Goal: Information Seeking & Learning: Learn about a topic

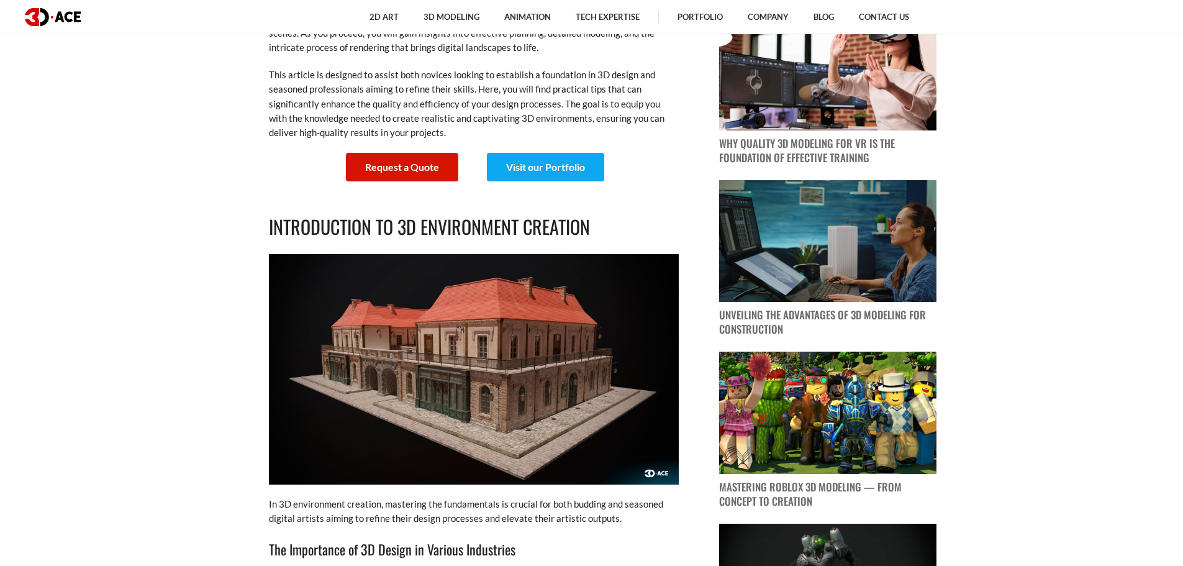
scroll to position [621, 0]
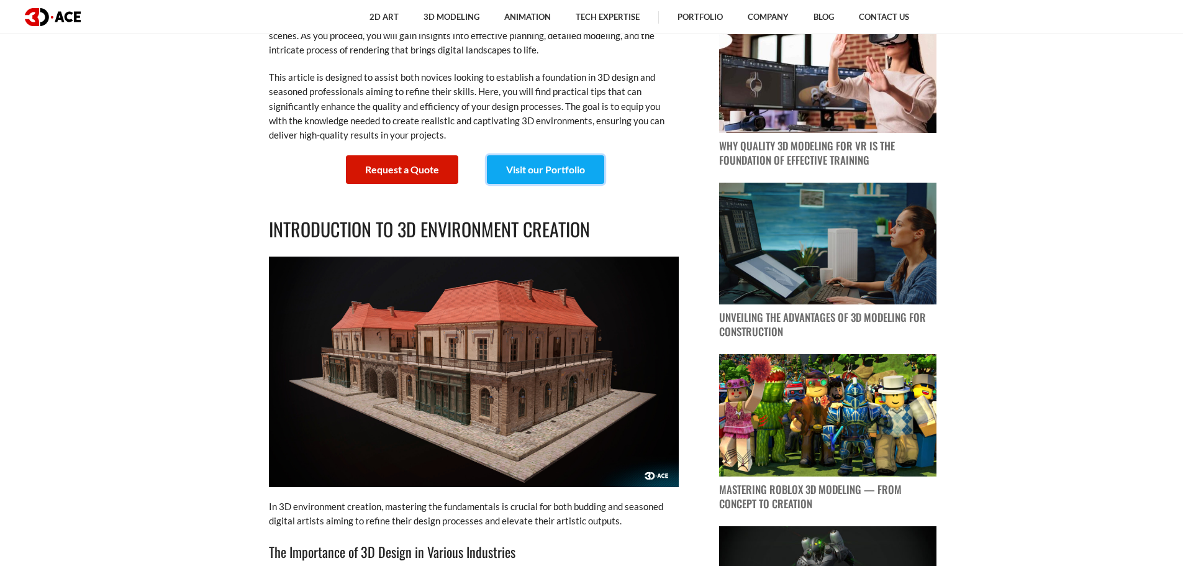
click at [527, 173] on link "Visit our Portfolio" at bounding box center [545, 169] width 117 height 29
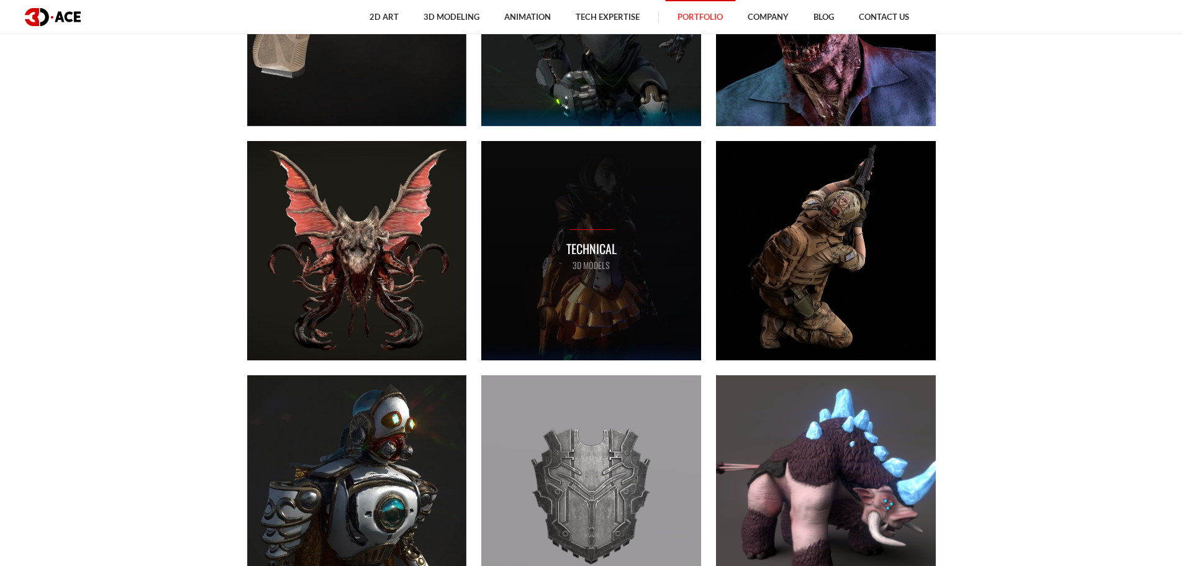
scroll to position [1118, 0]
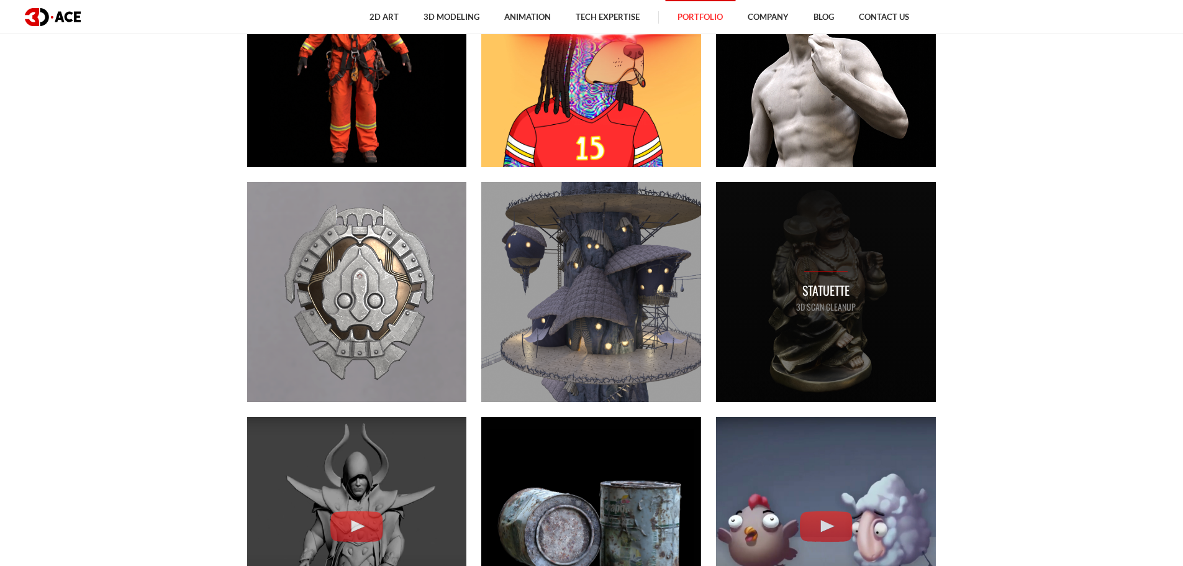
scroll to position [1781, 0]
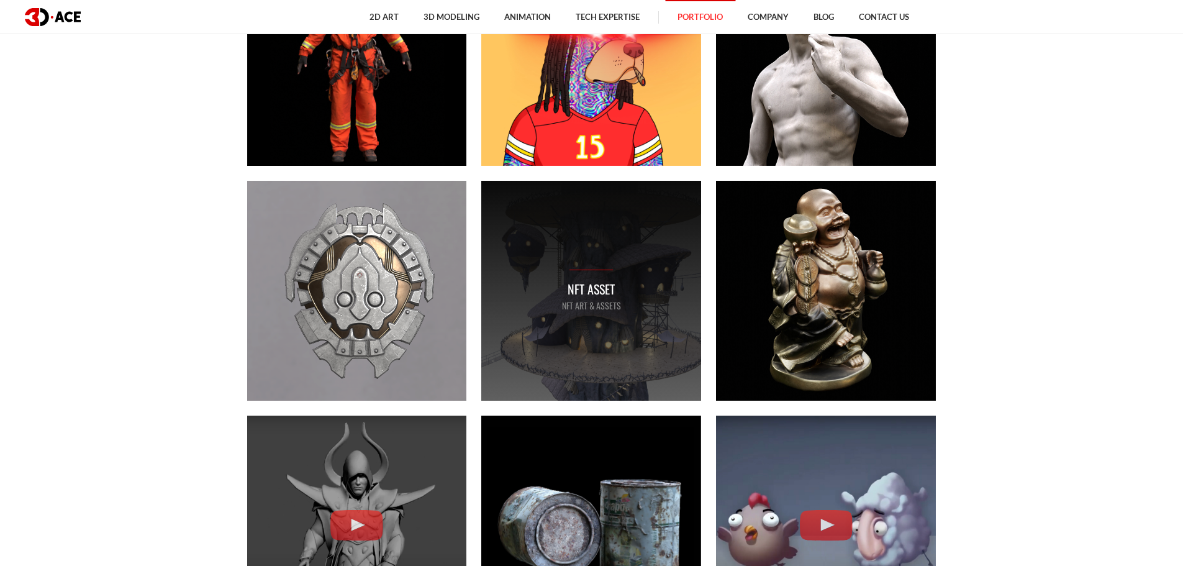
click at [624, 232] on div "NFT asset NFT art & assets" at bounding box center [591, 291] width 220 height 220
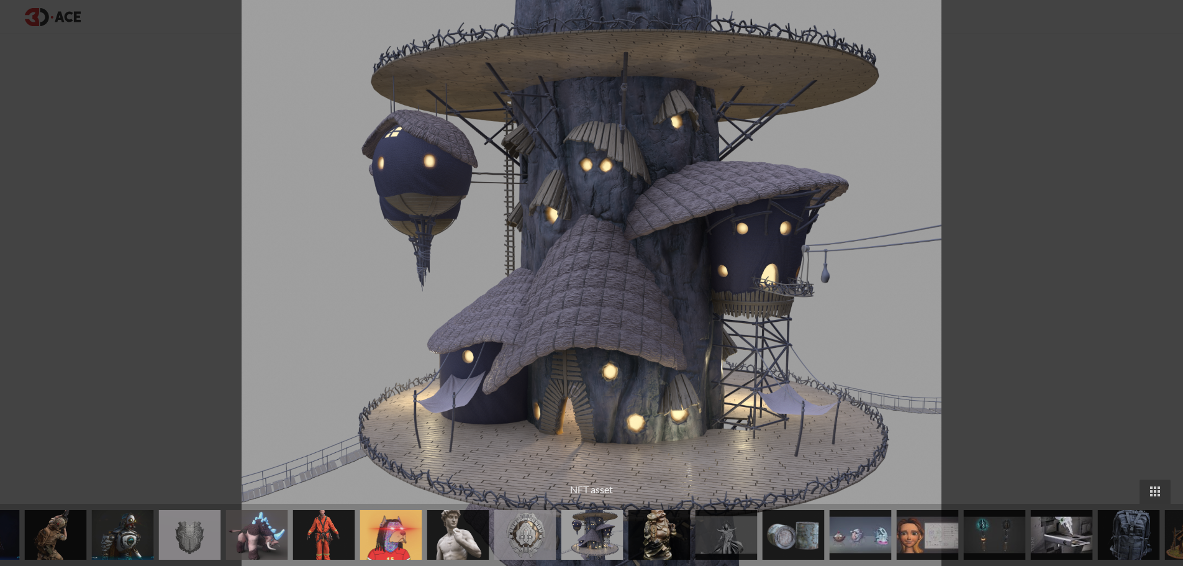
scroll to position [178, 0]
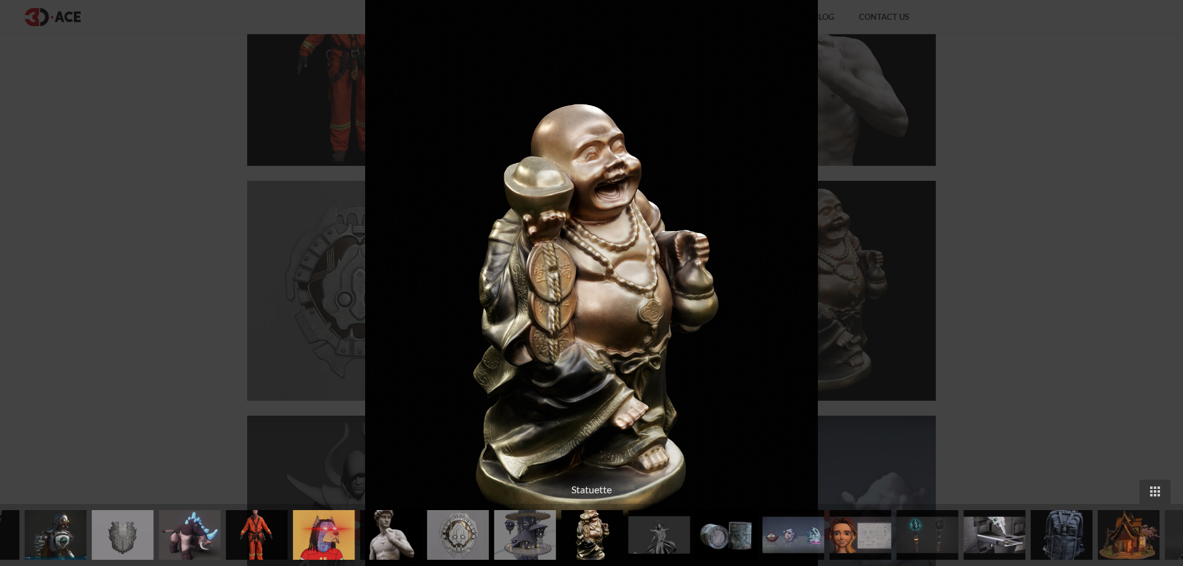
scroll to position [220, 0]
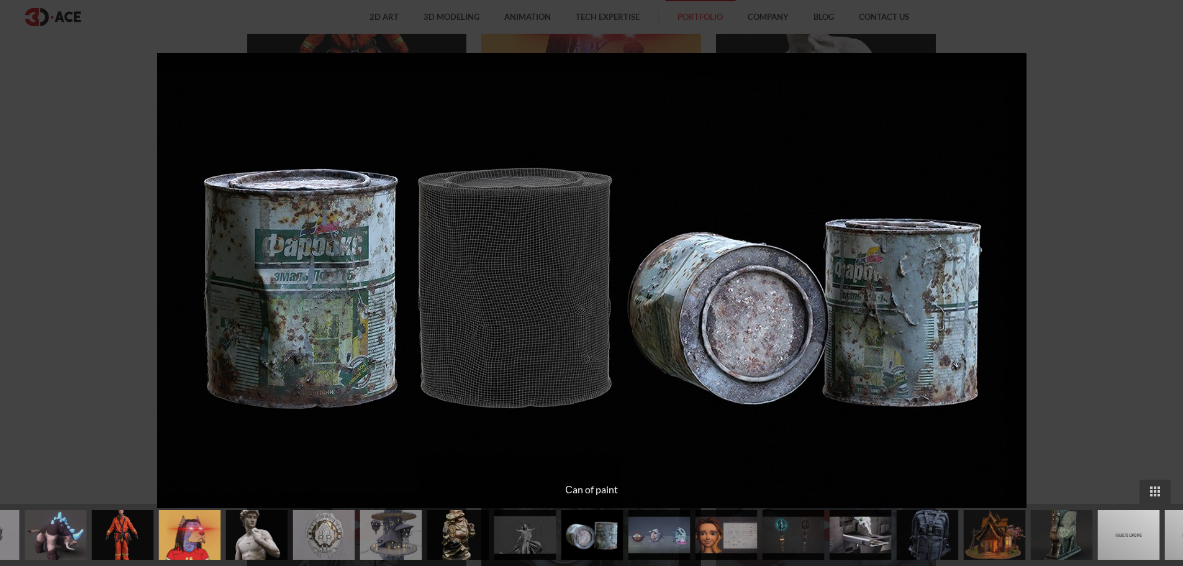
scroll to position [1850, 0]
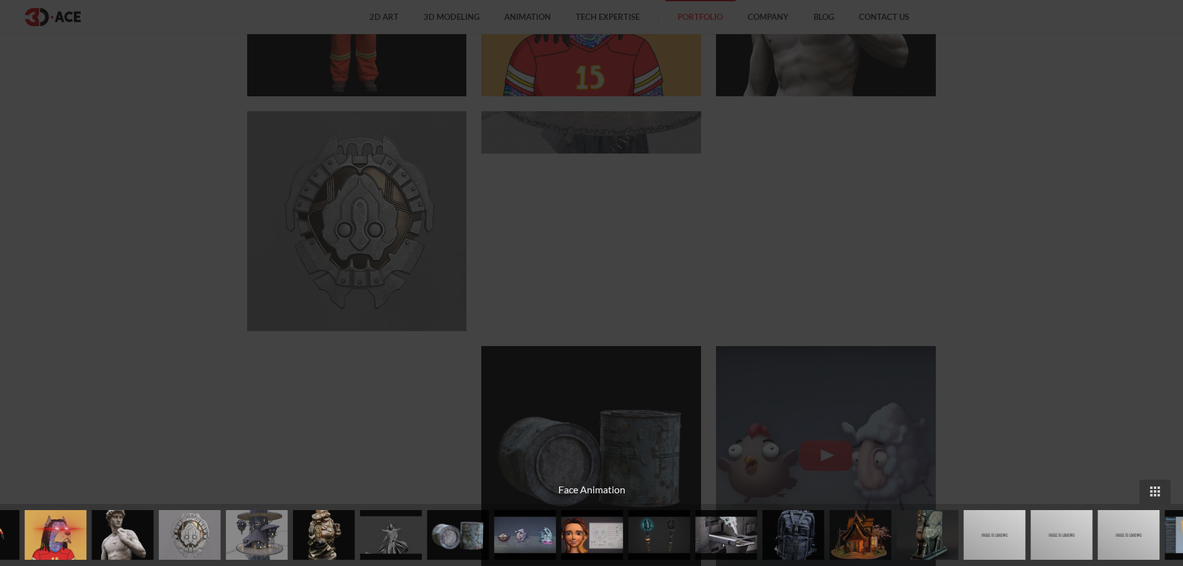
scroll to position [94, 0]
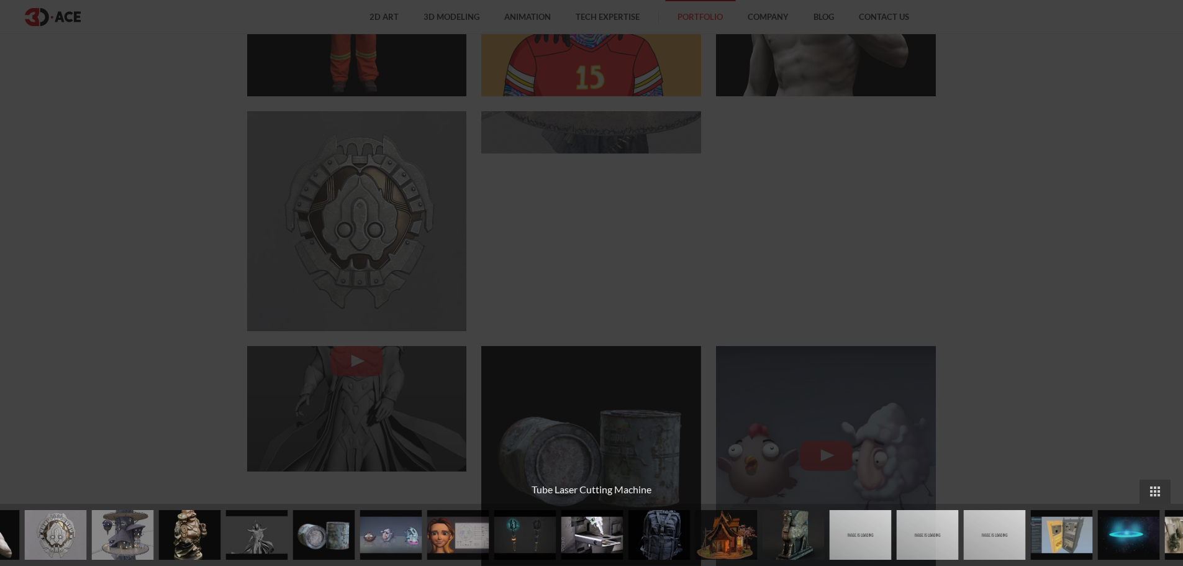
scroll to position [220, 0]
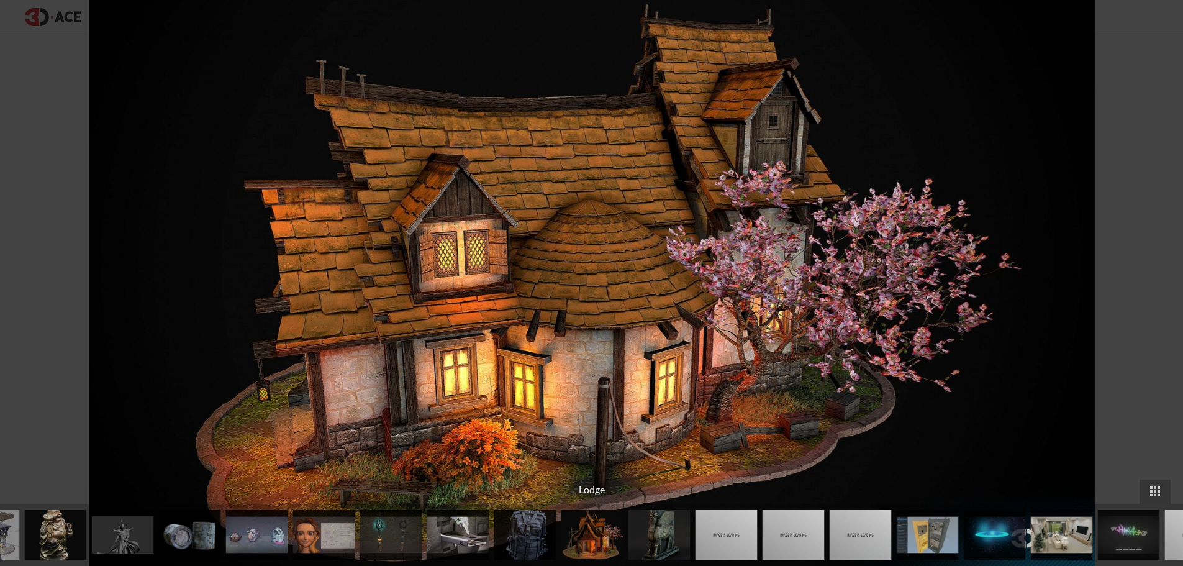
scroll to position [220, 0]
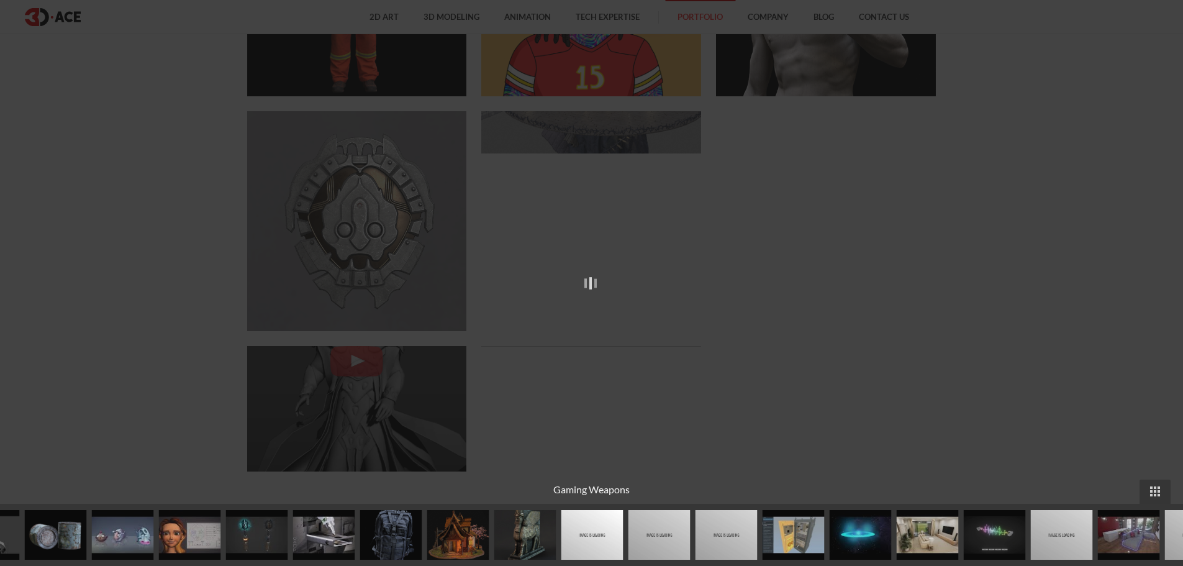
scroll to position [94, 0]
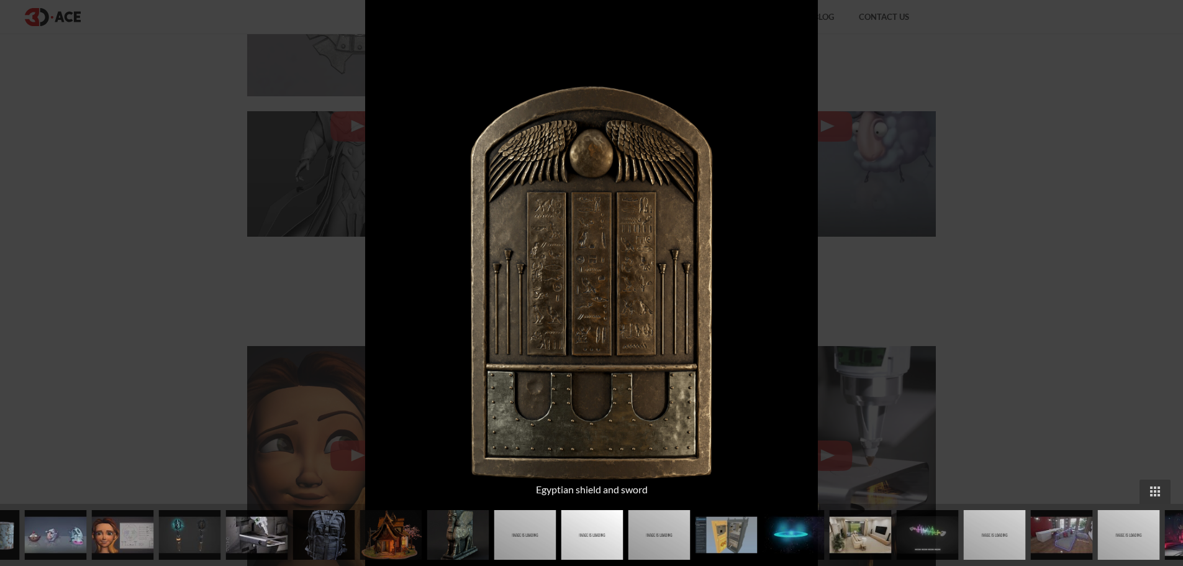
scroll to position [220, 0]
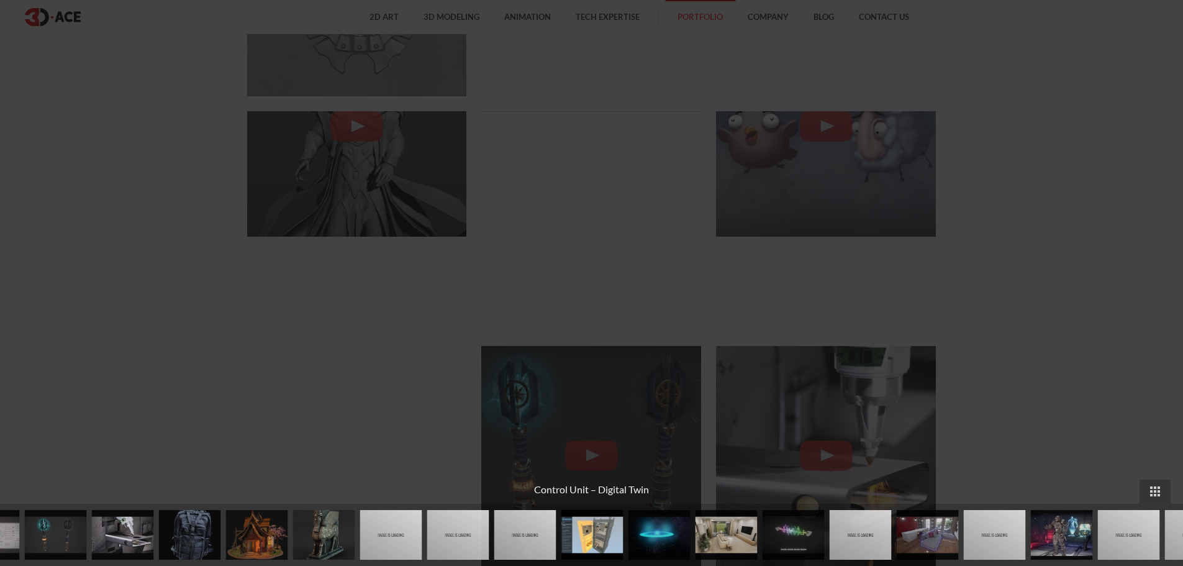
scroll to position [94, 0]
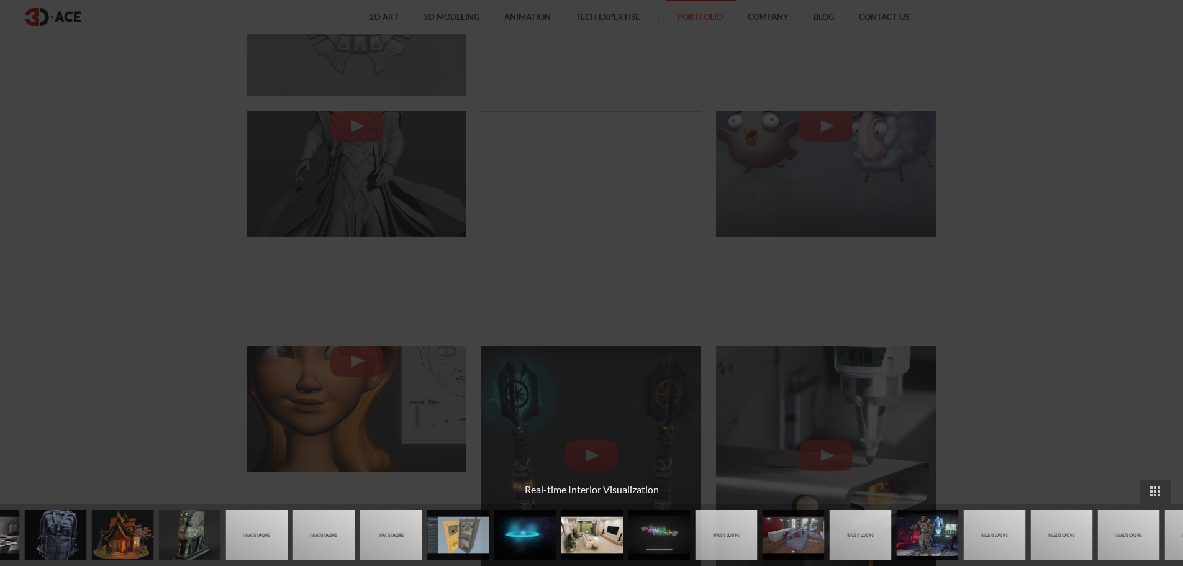
scroll to position [124, 0]
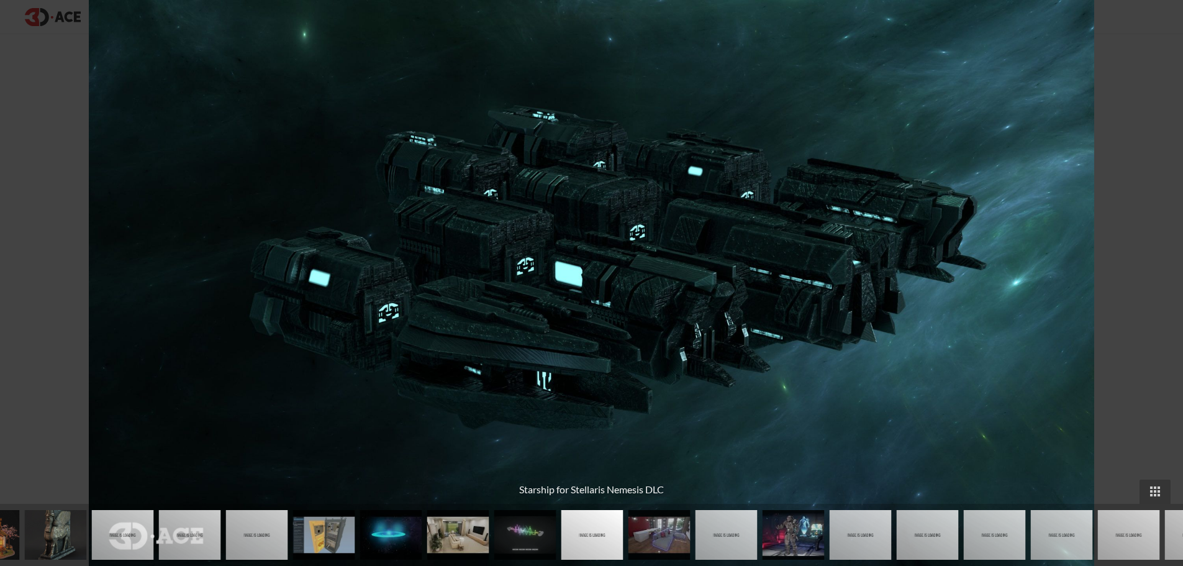
scroll to position [94, 0]
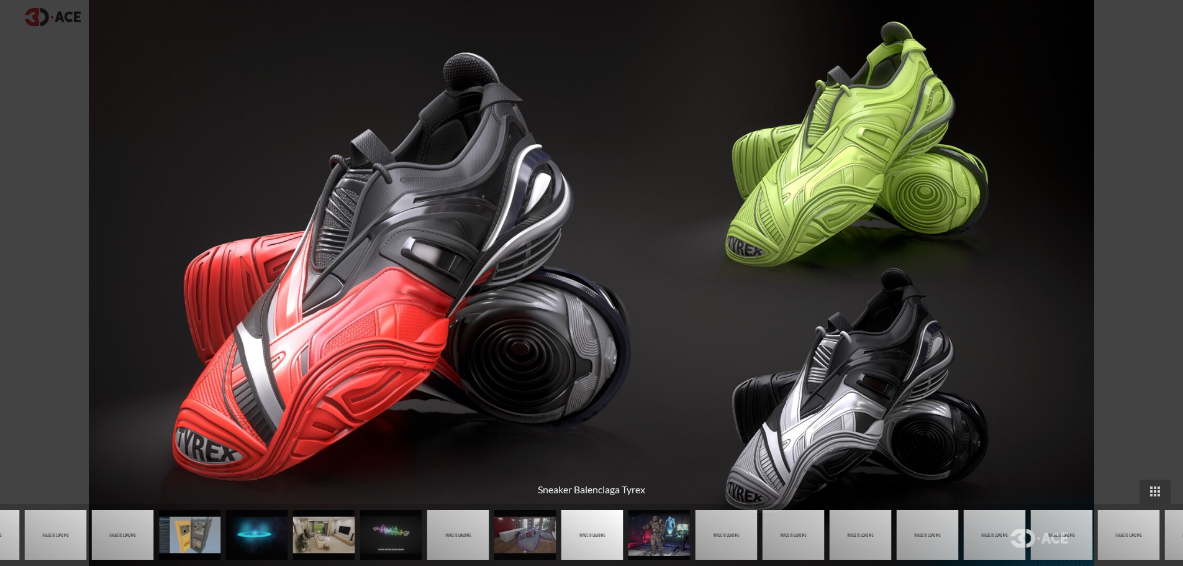
scroll to position [220, 0]
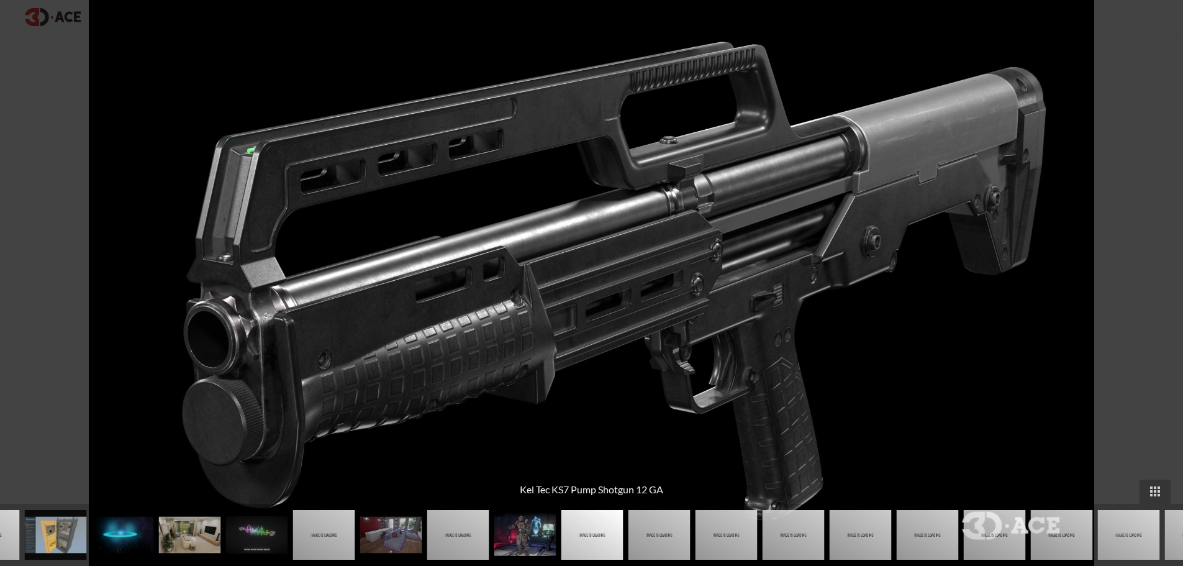
scroll to position [94, 0]
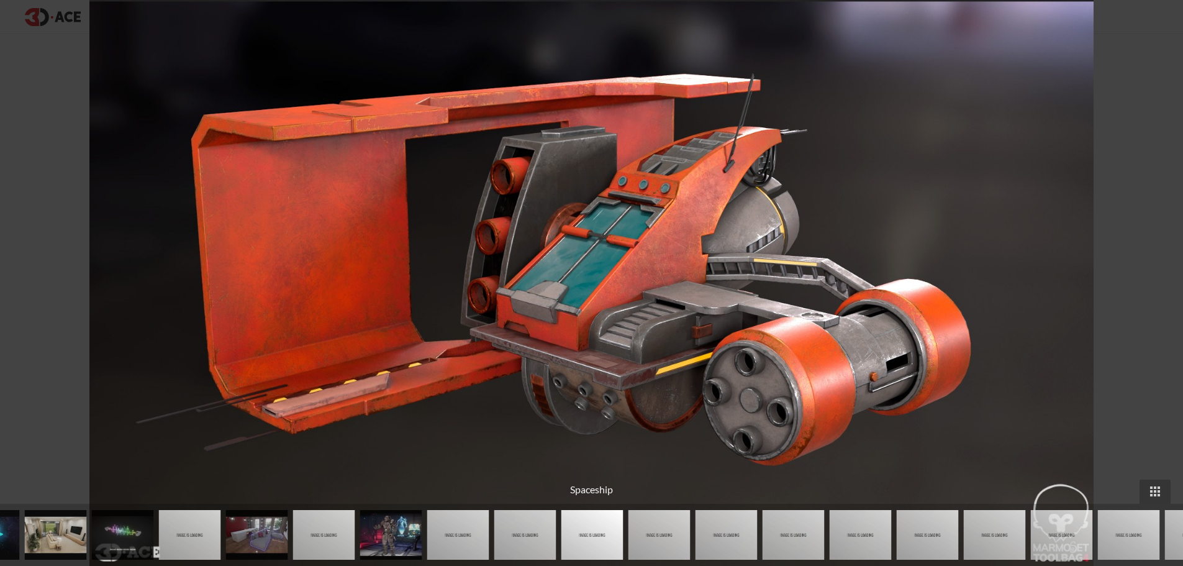
scroll to position [220, 0]
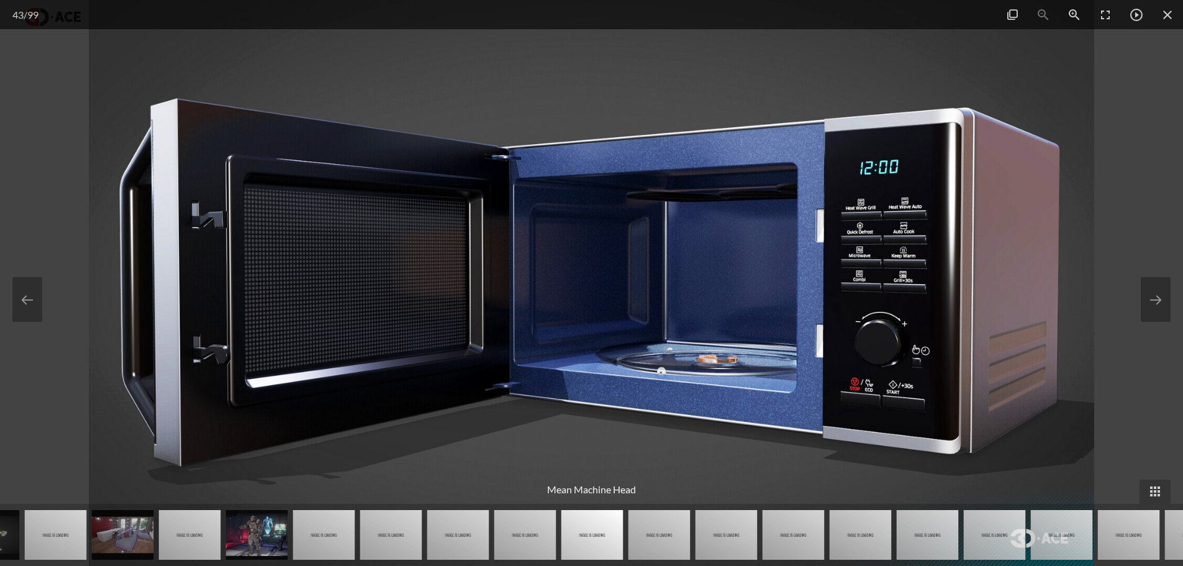
scroll to position [220, 0]
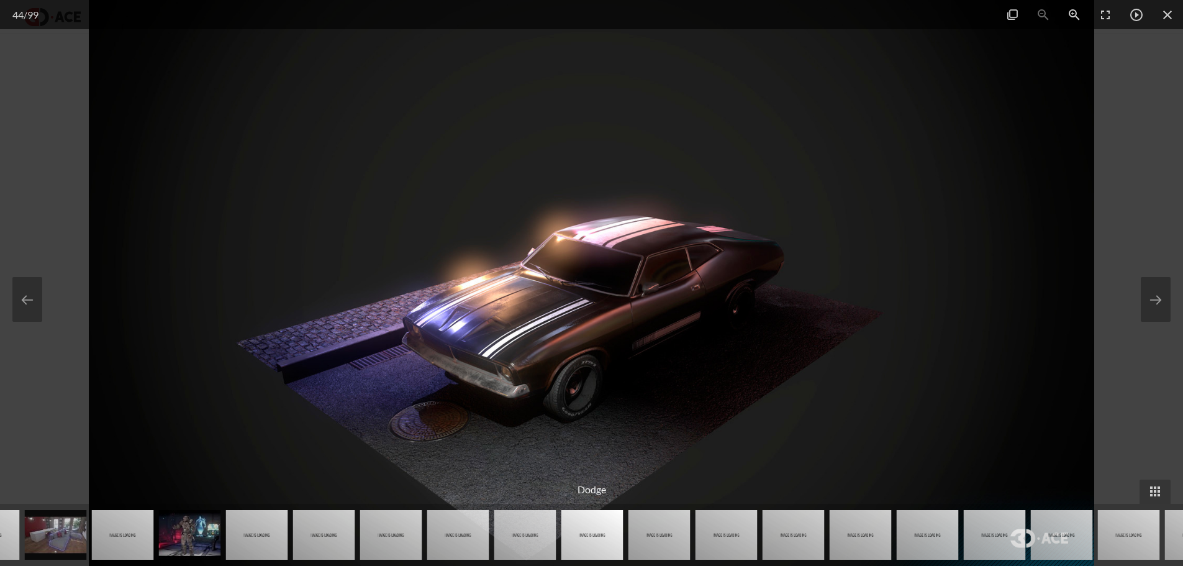
scroll to position [220, 0]
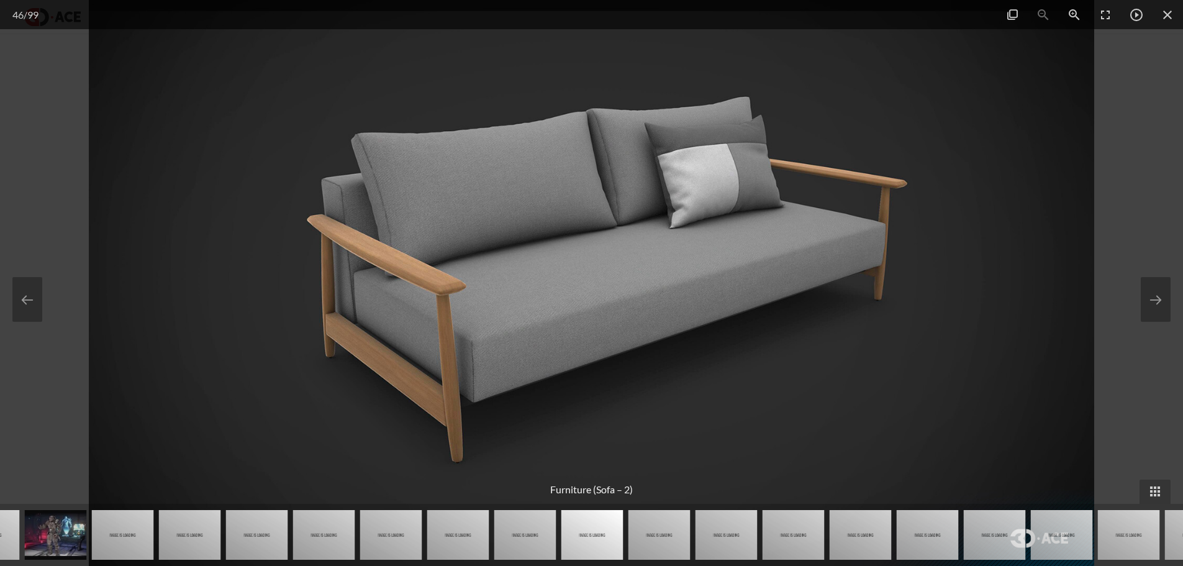
scroll to position [2555, 0]
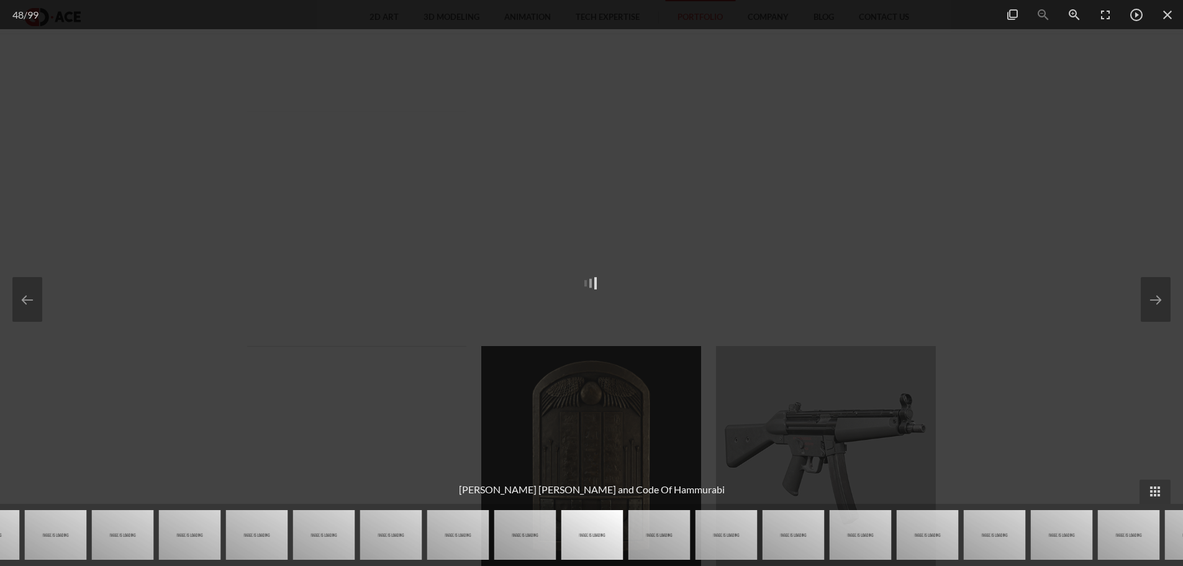
scroll to position [220, 0]
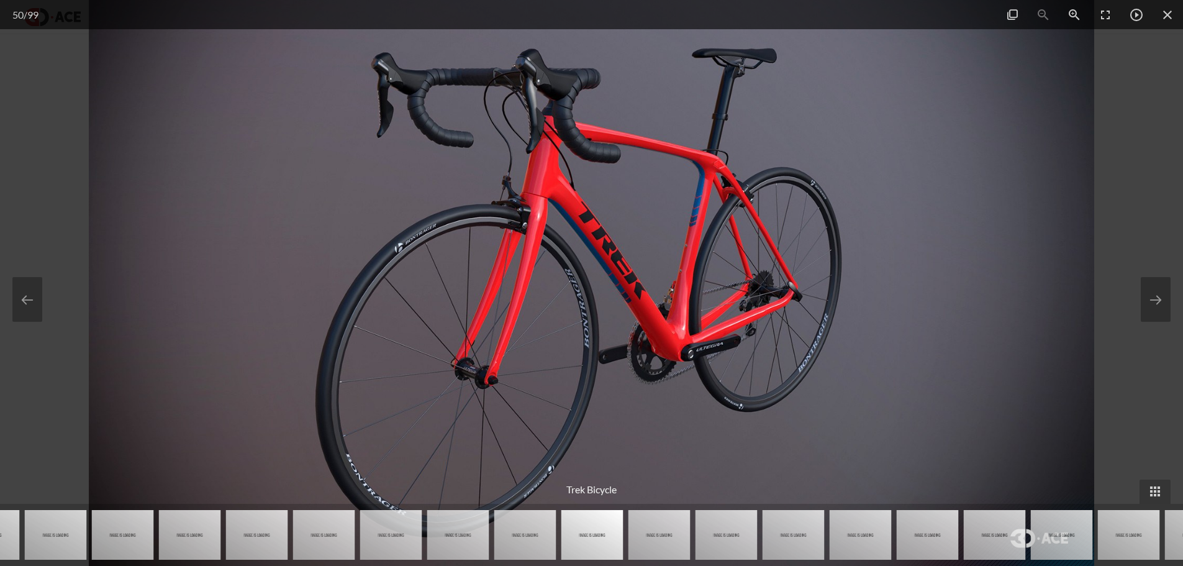
scroll to position [220, 0]
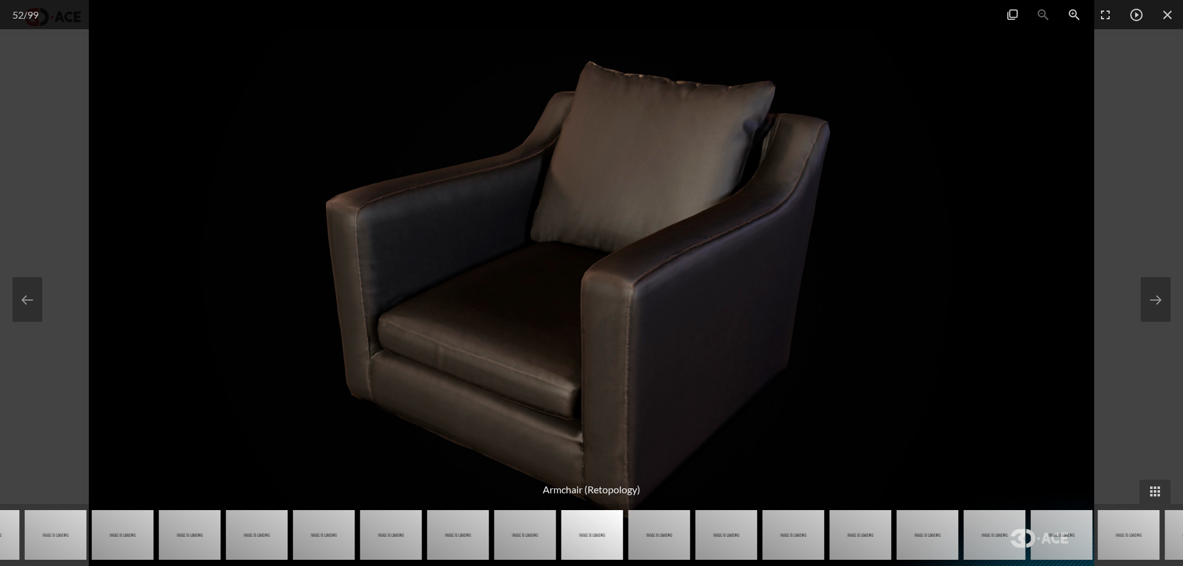
scroll to position [2789, 0]
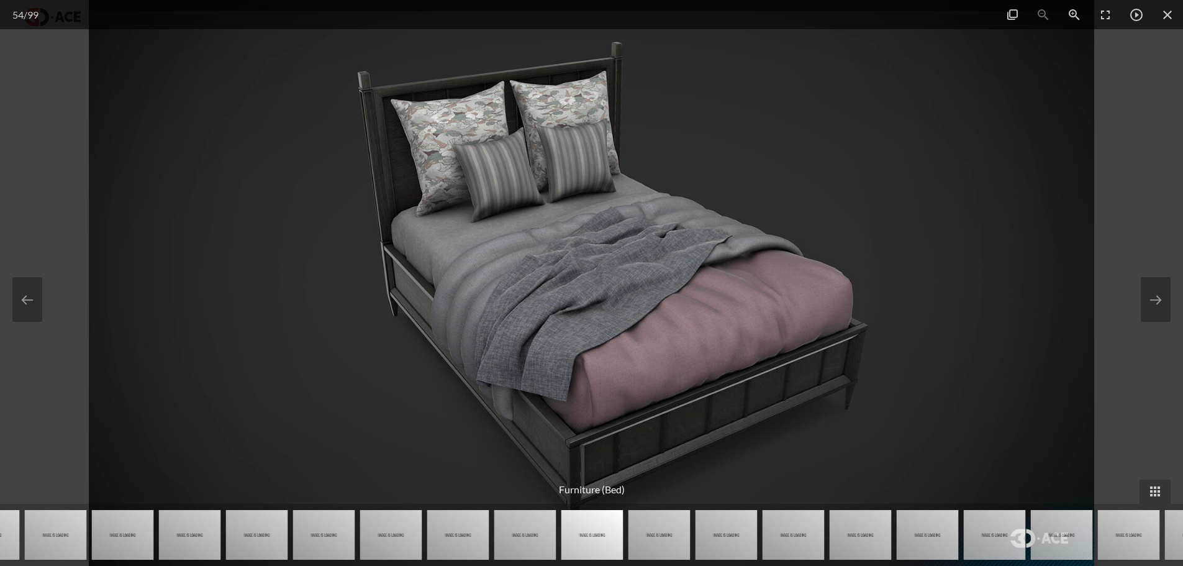
scroll to position [94, 0]
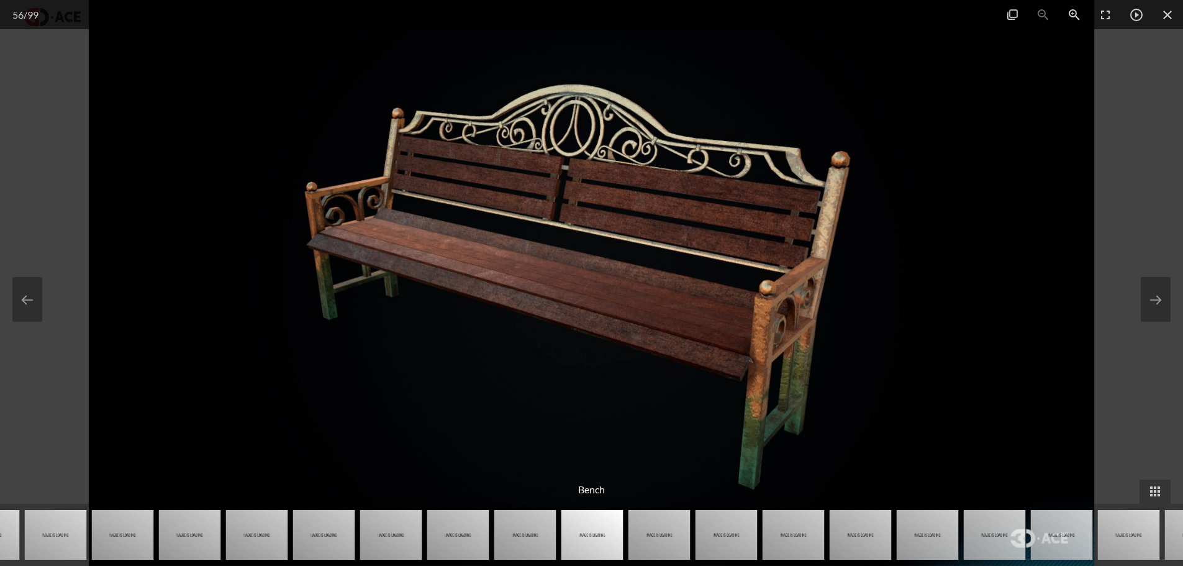
scroll to position [220, 0]
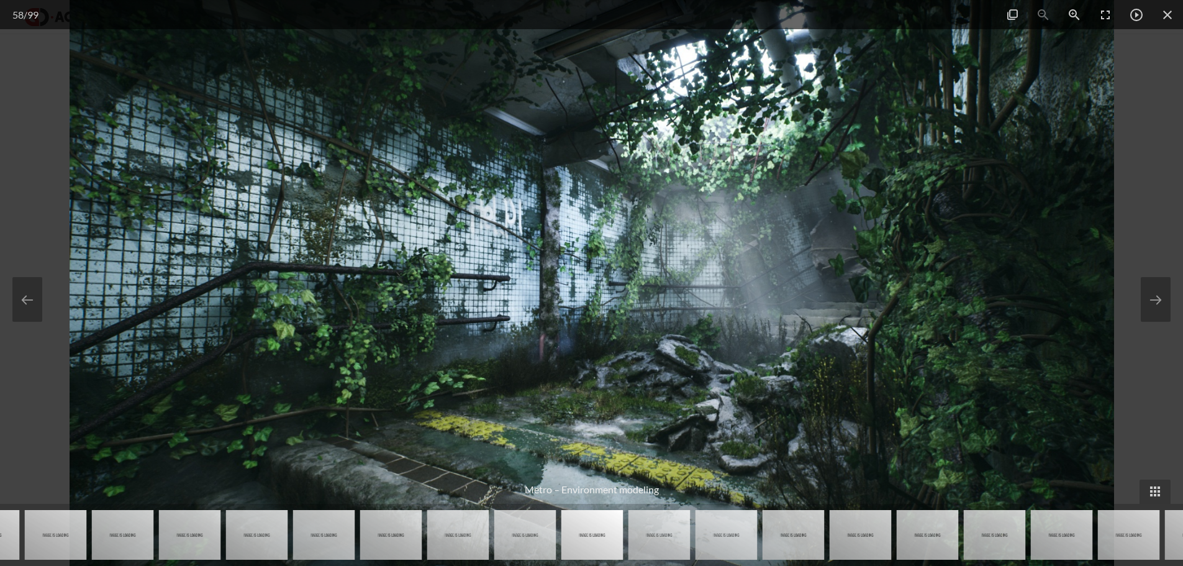
scroll to position [94, 0]
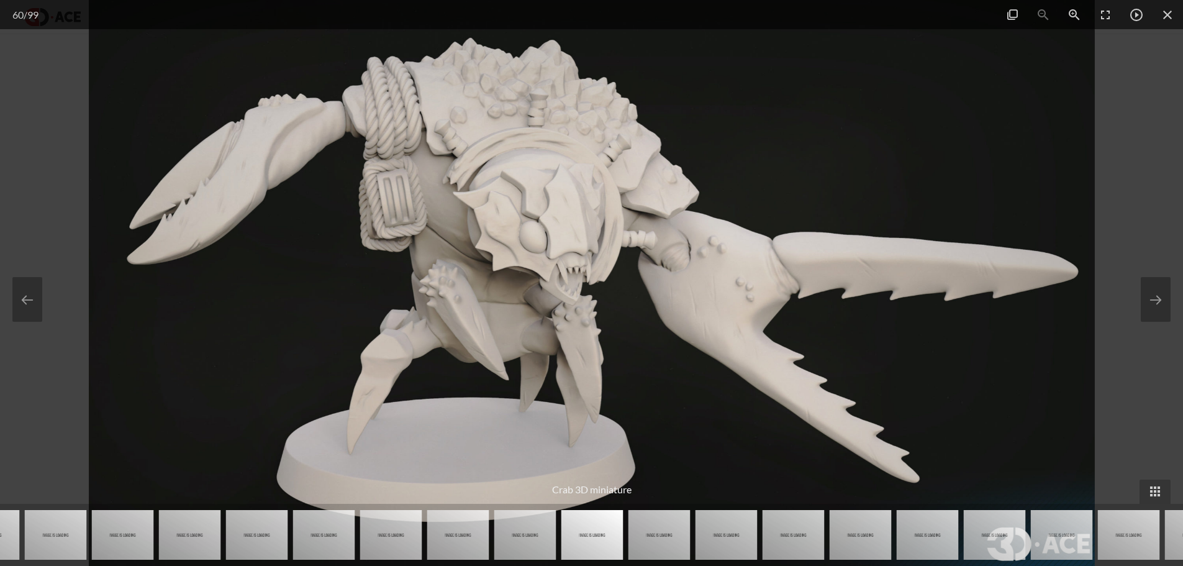
scroll to position [220, 0]
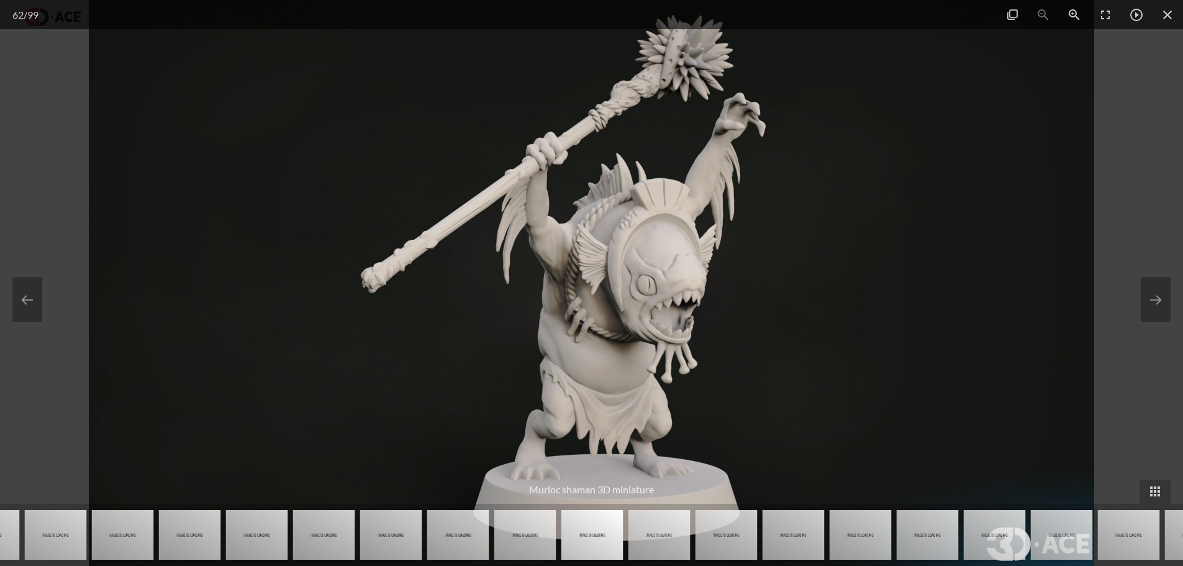
scroll to position [94, 0]
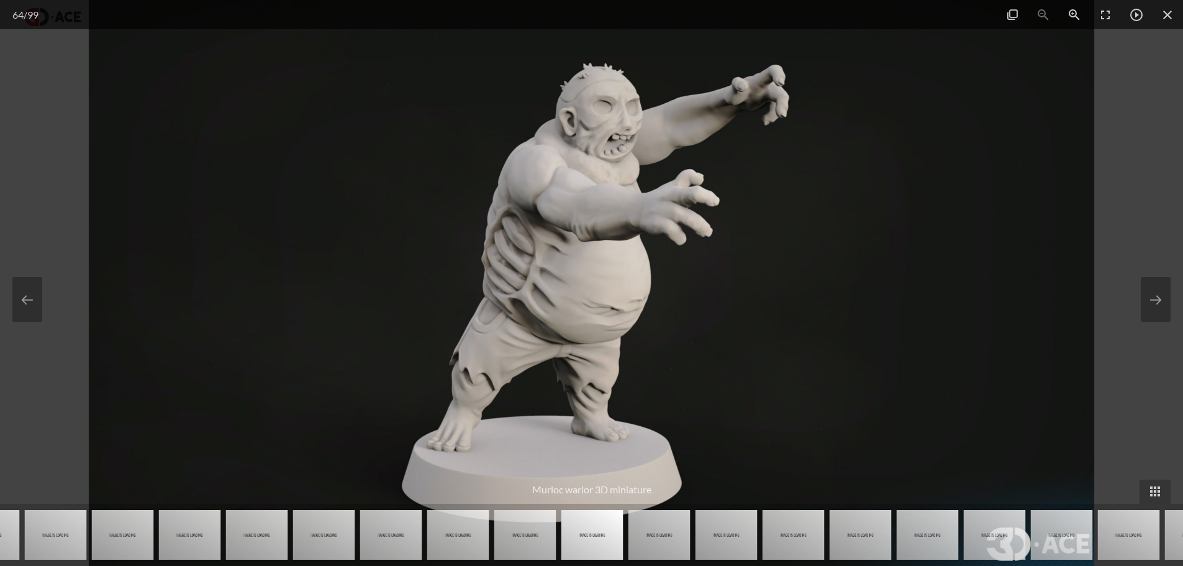
scroll to position [3024, 0]
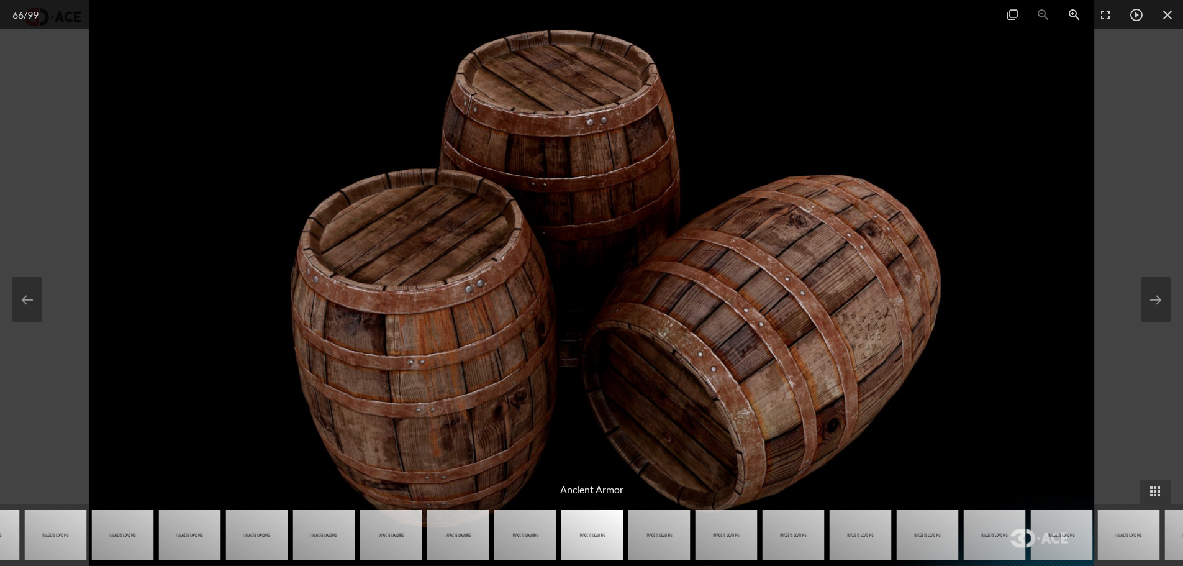
scroll to position [94, 0]
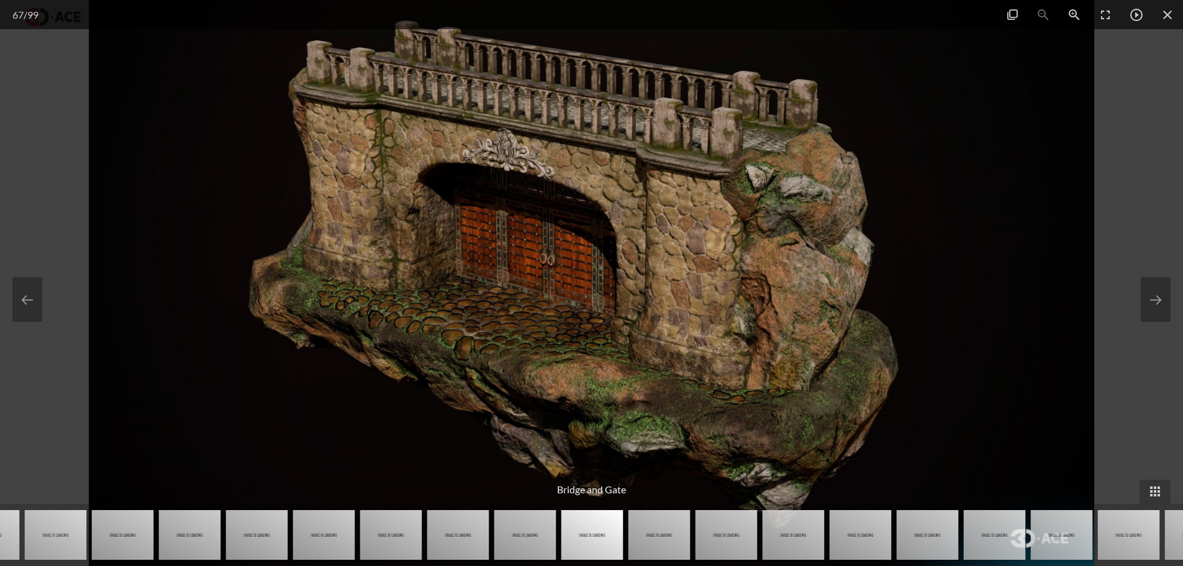
scroll to position [220, 0]
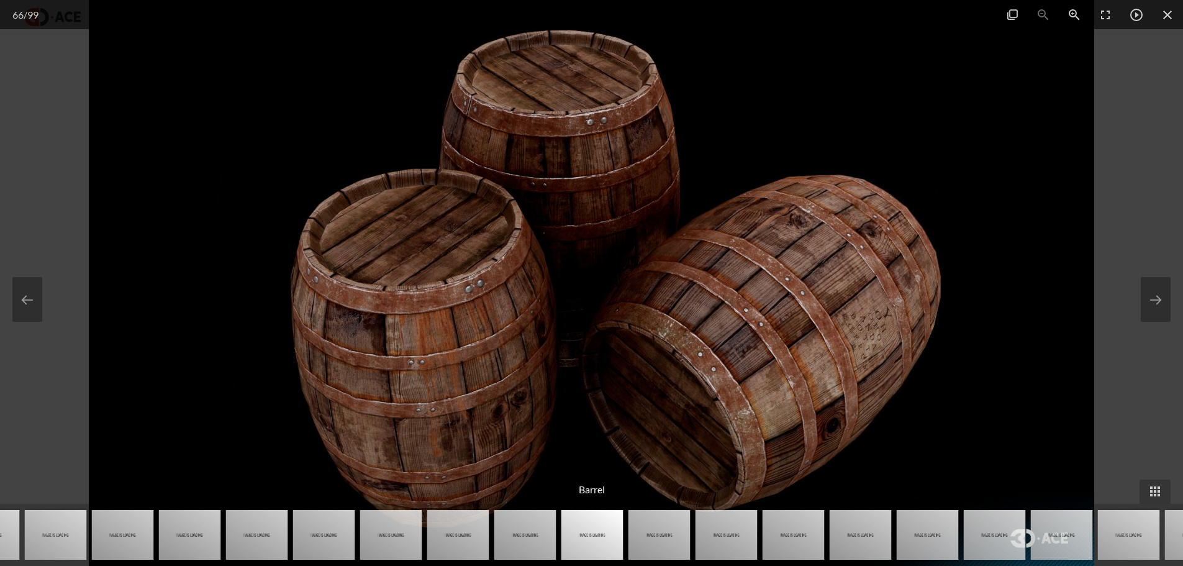
scroll to position [94, 0]
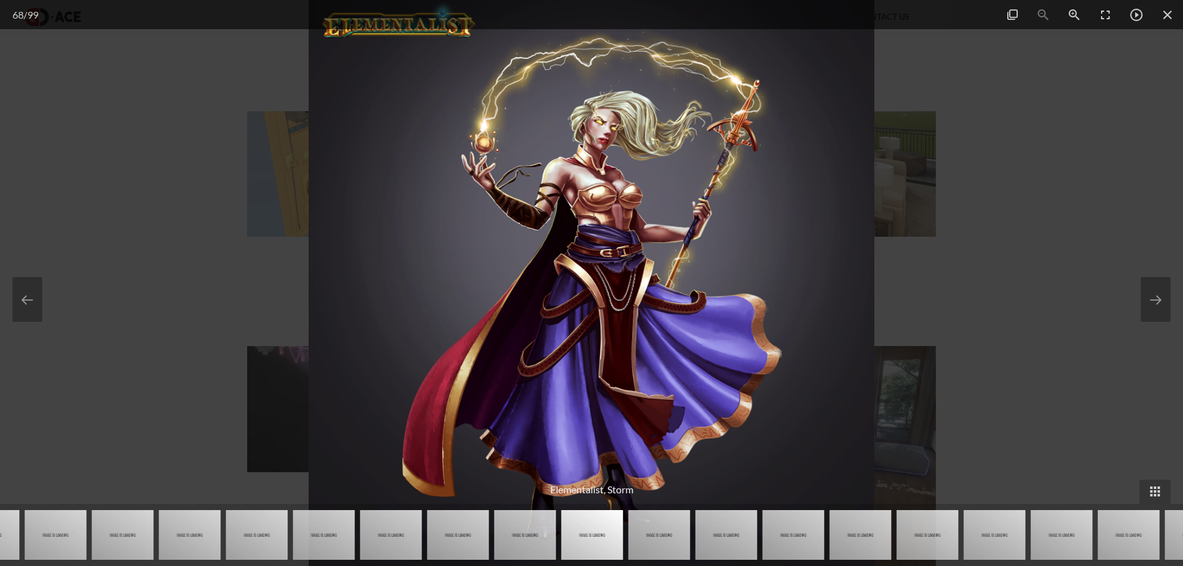
scroll to position [220, 0]
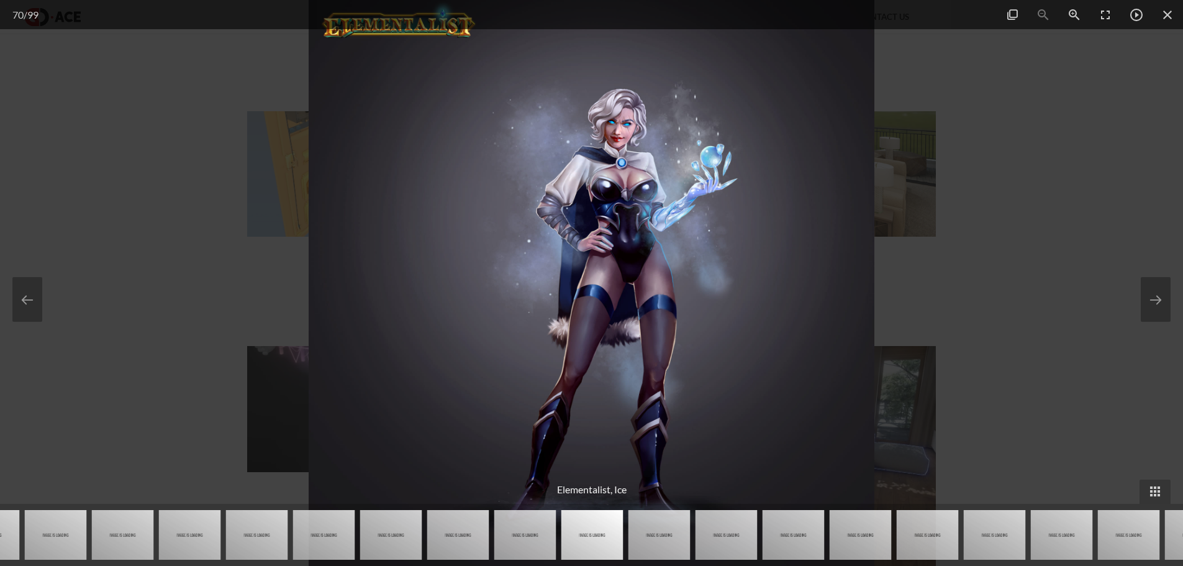
scroll to position [217, 0]
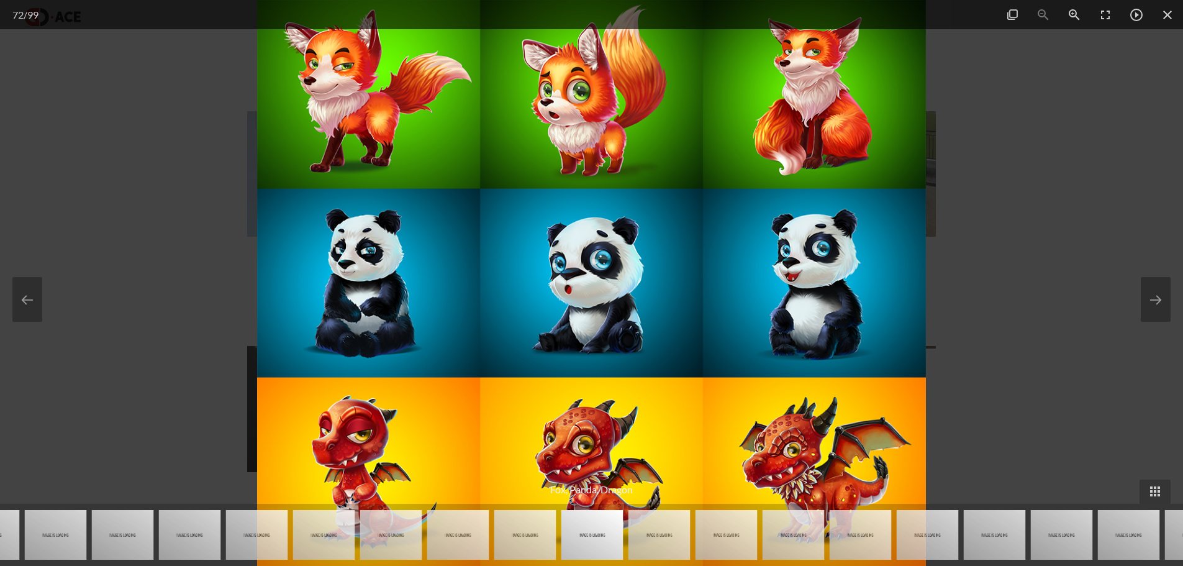
scroll to position [94, 0]
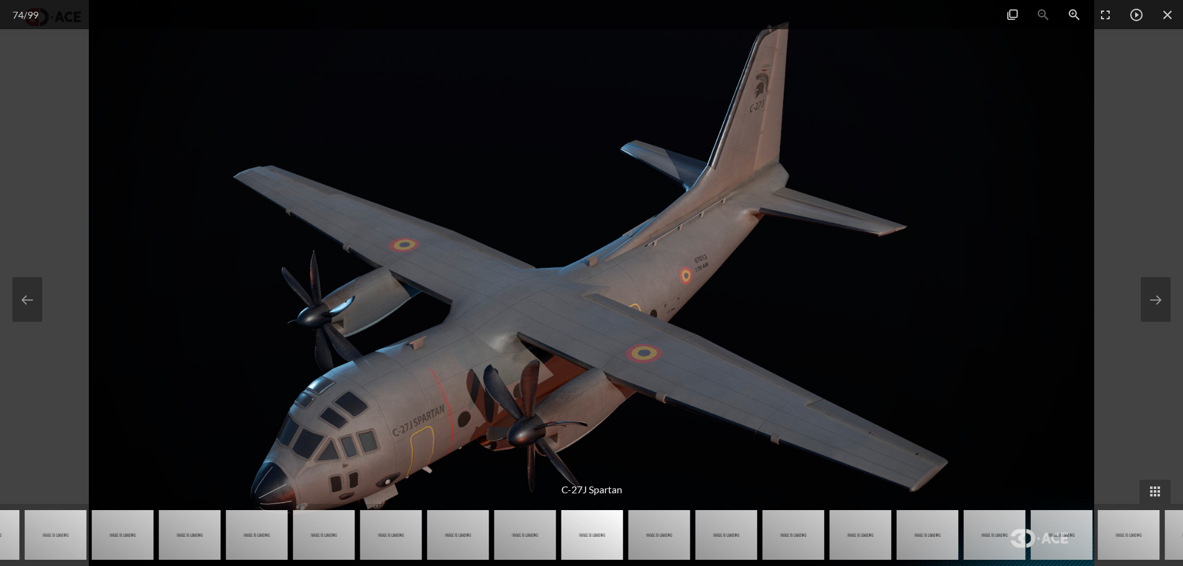
scroll to position [3259, 0]
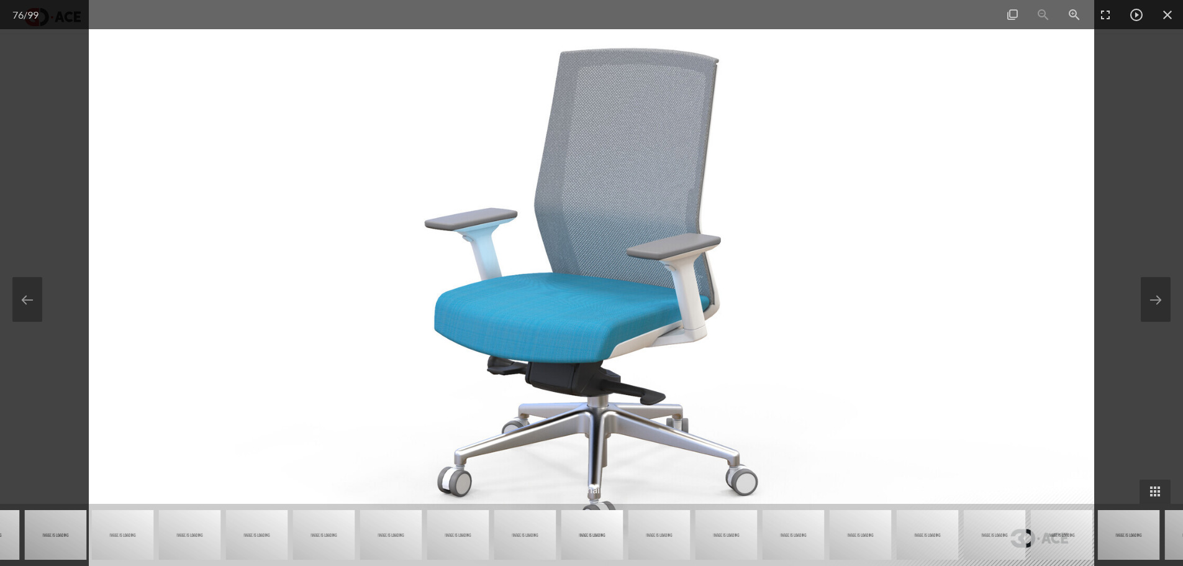
scroll to position [124, 0]
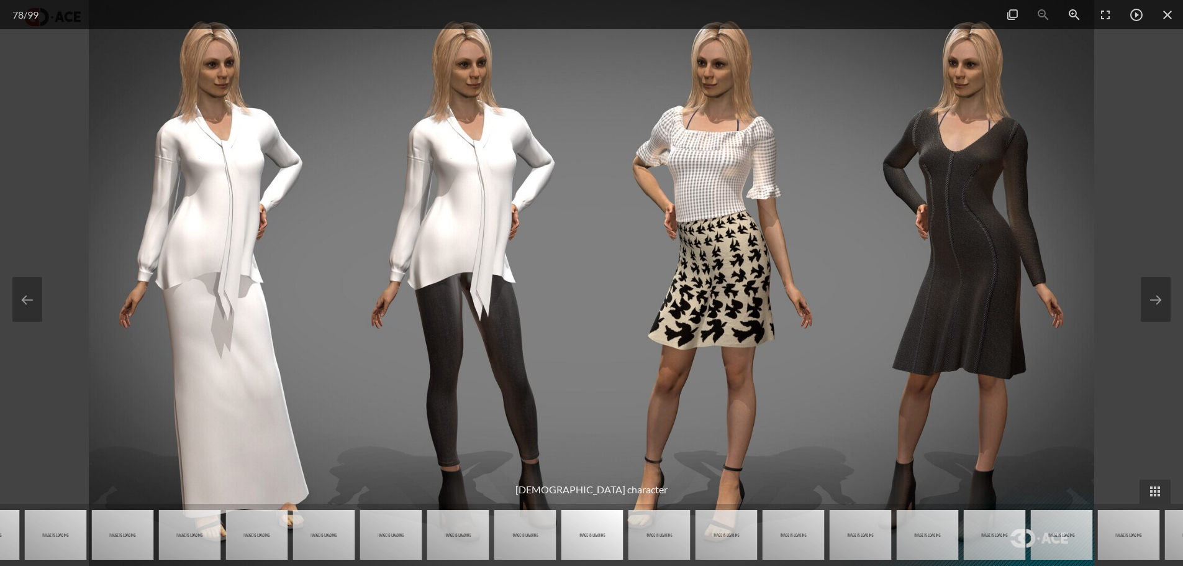
scroll to position [94, 0]
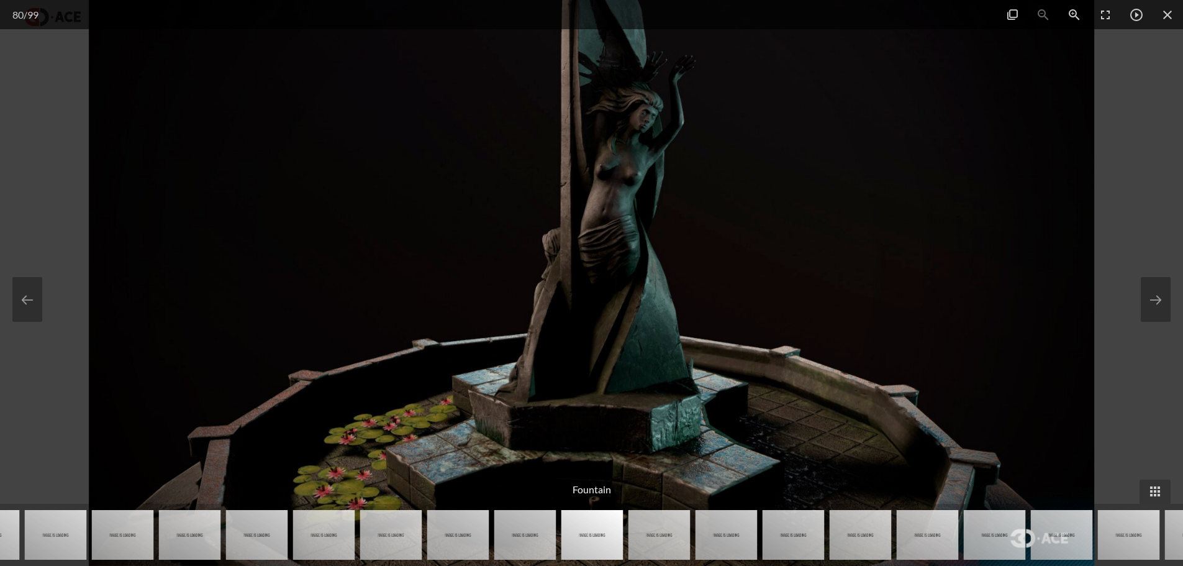
scroll to position [220, 0]
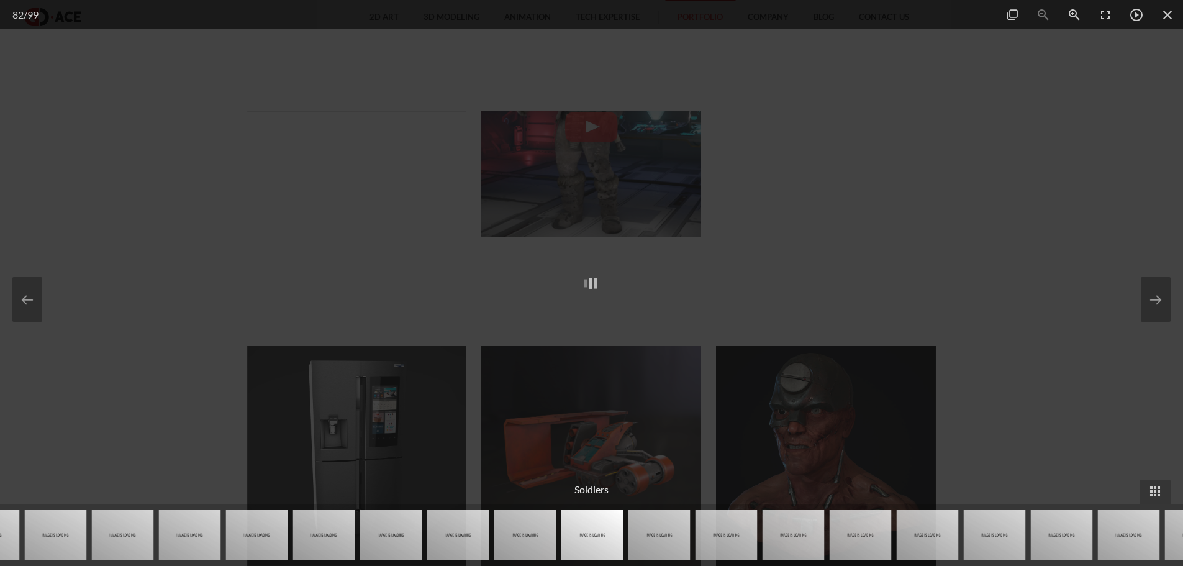
scroll to position [219, 0]
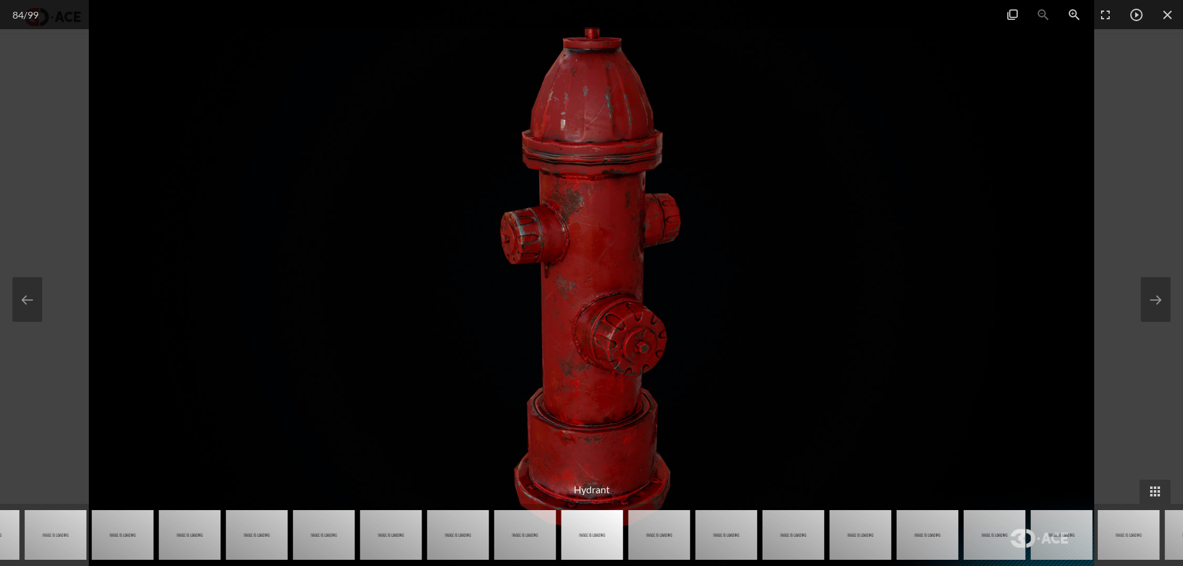
scroll to position [219, 0]
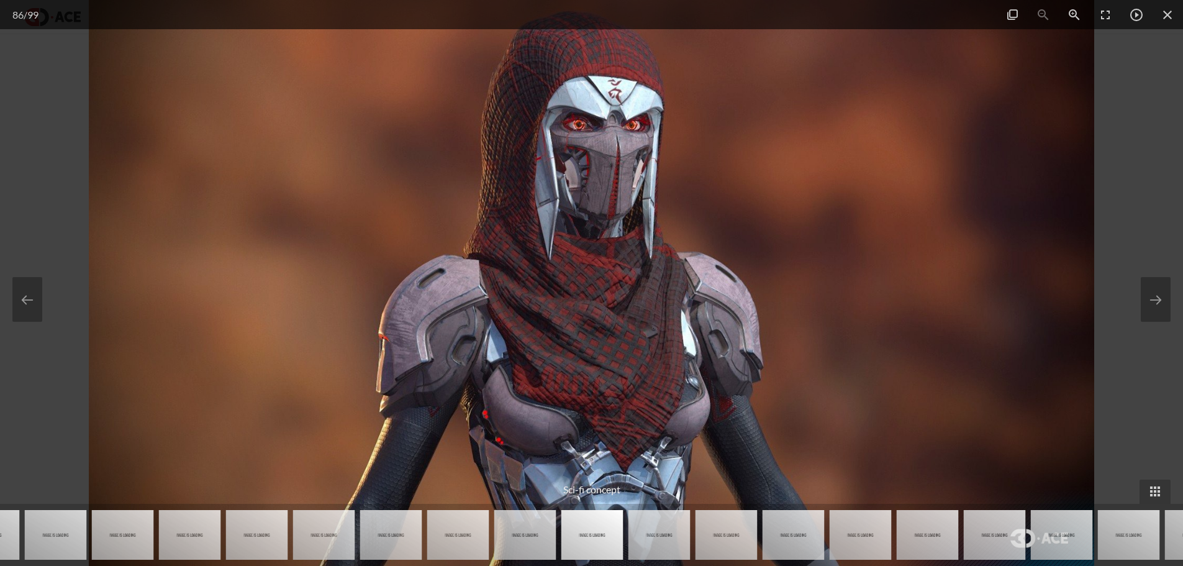
scroll to position [124, 0]
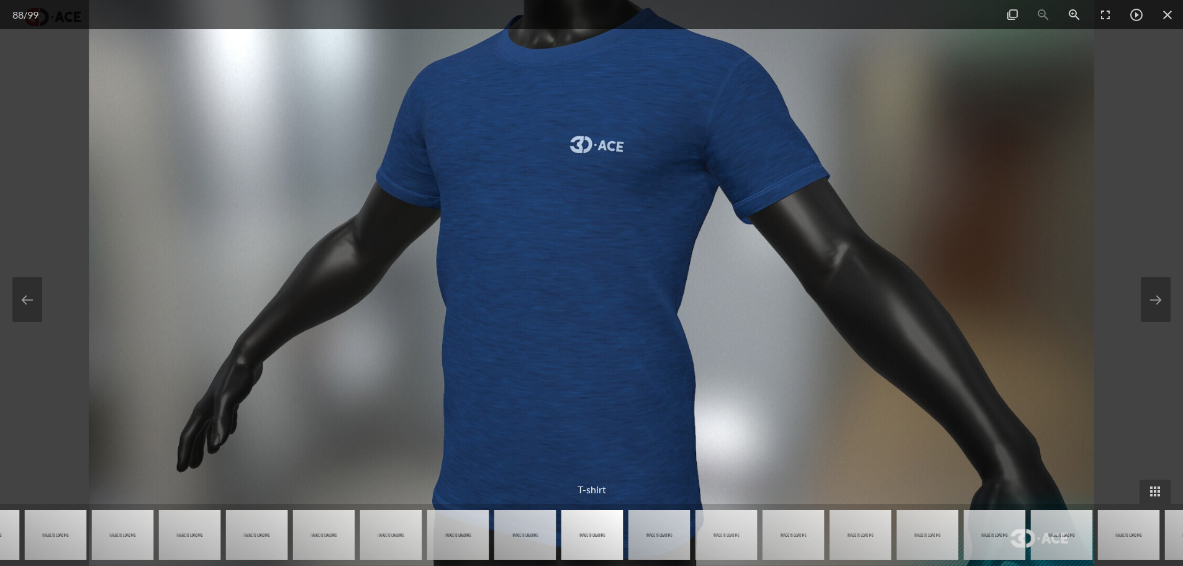
scroll to position [3728, 0]
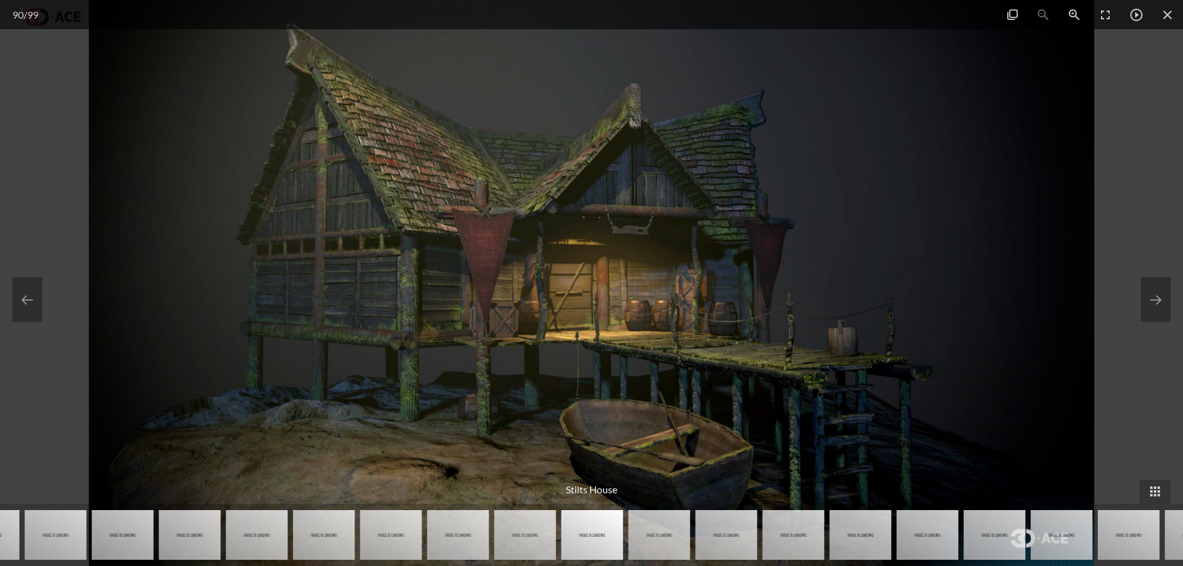
scroll to position [124, 0]
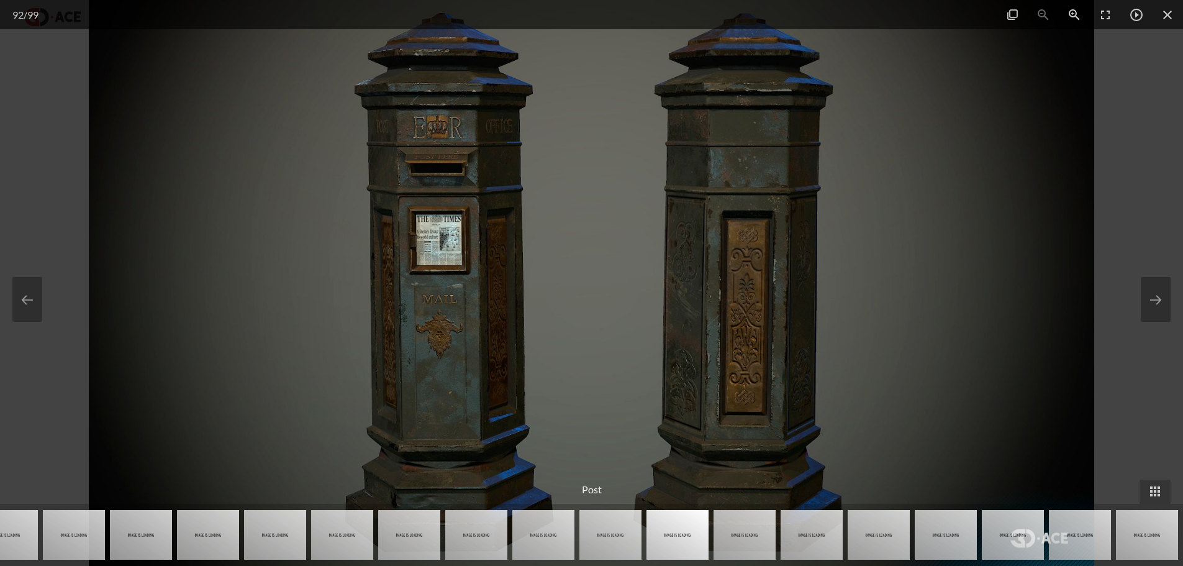
scroll to position [219, 0]
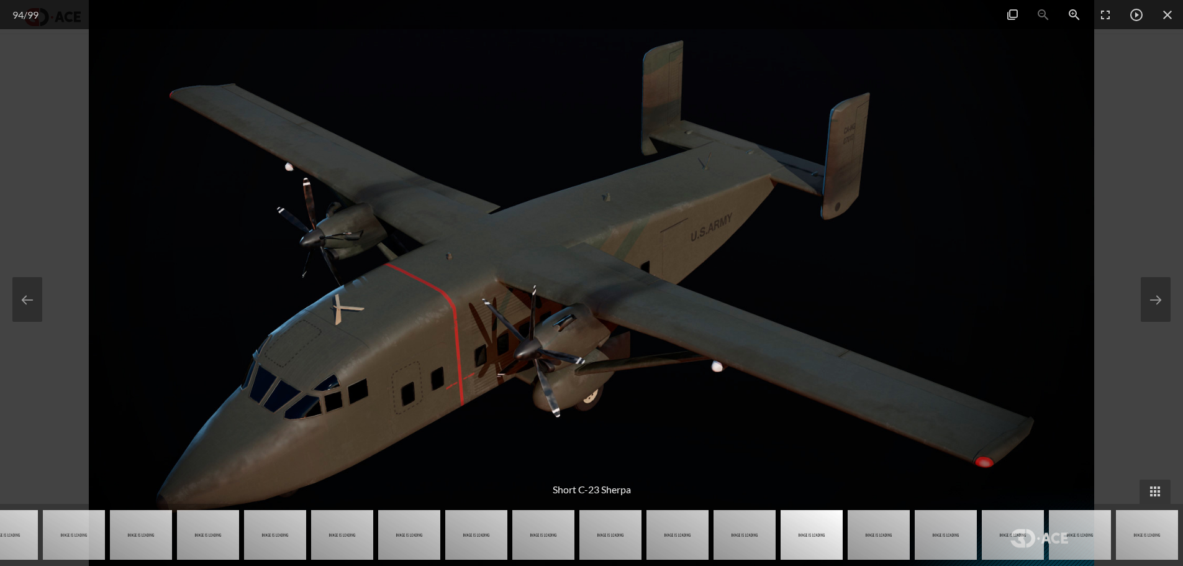
scroll to position [3963, 0]
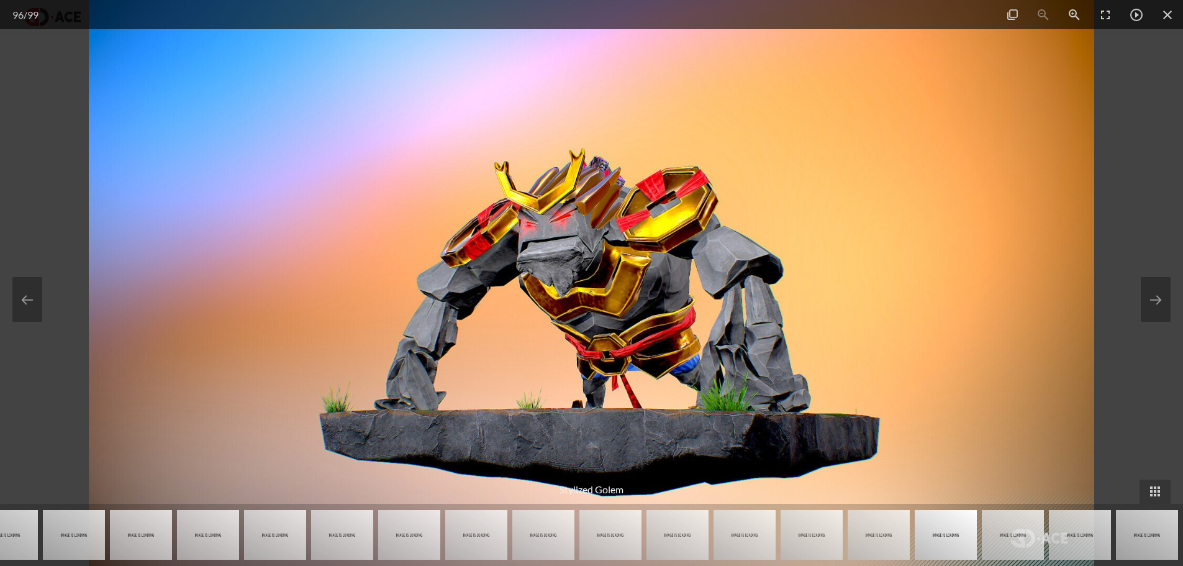
scroll to position [124, 0]
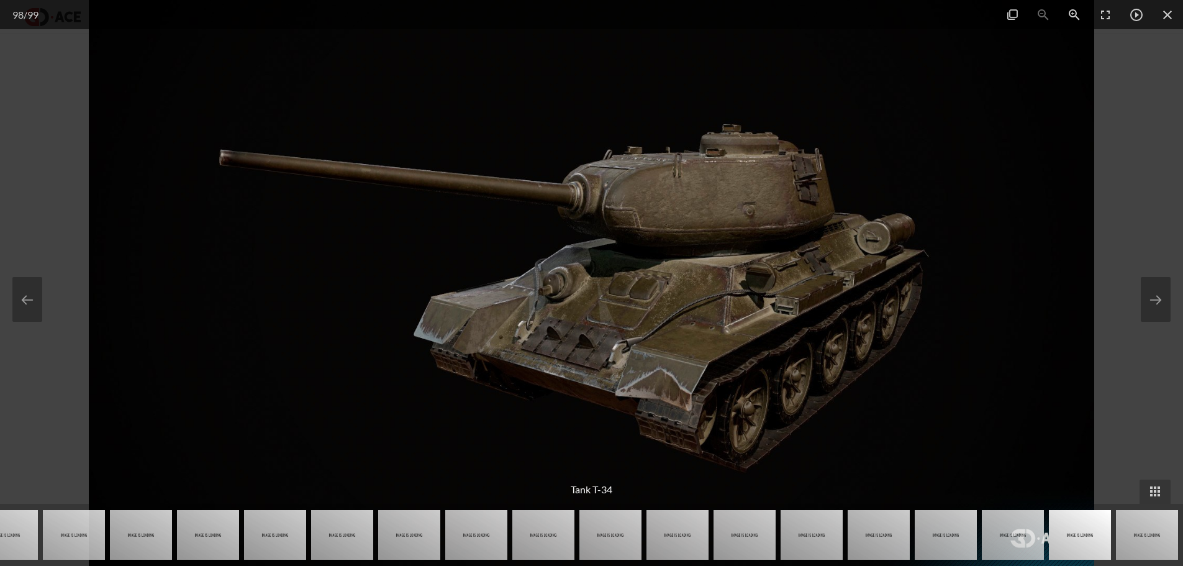
scroll to position [219, 0]
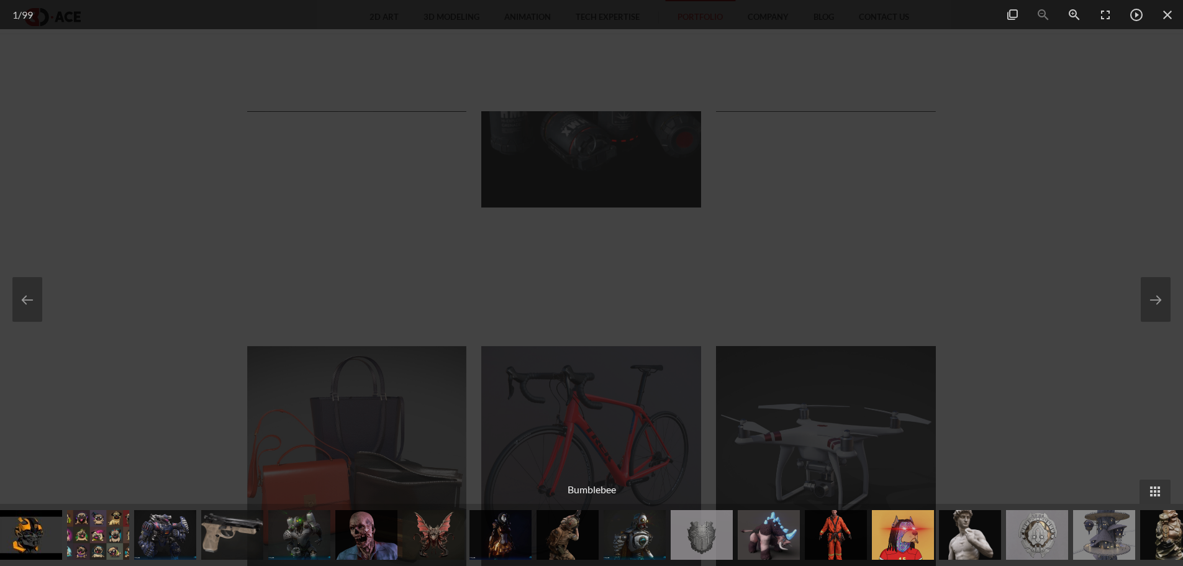
scroll to position [124, 0]
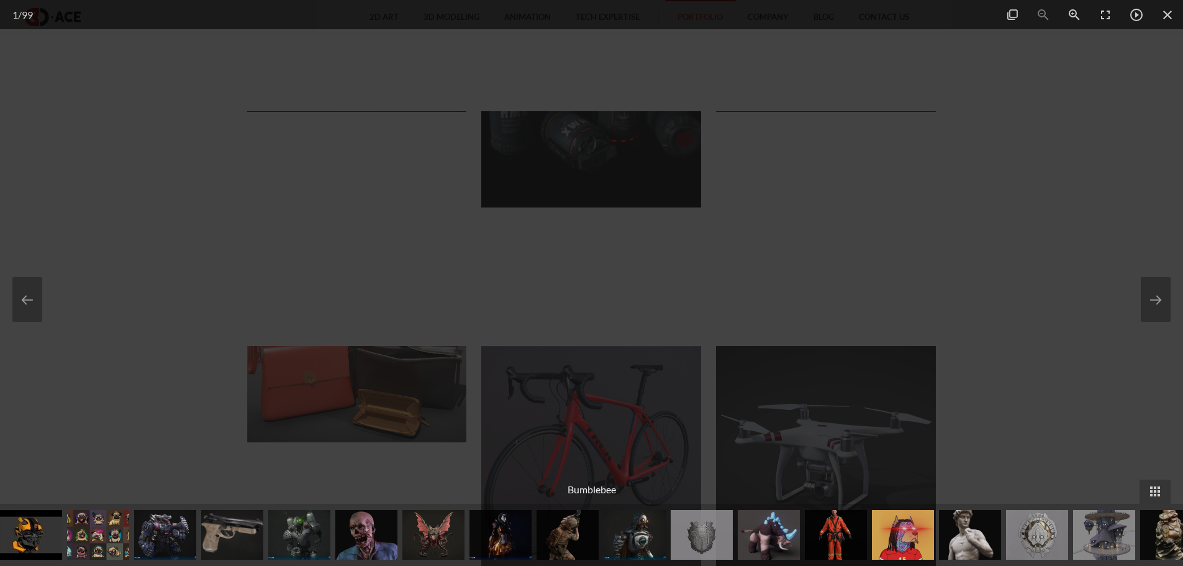
click at [0, 101] on div at bounding box center [591, 283] width 1183 height 566
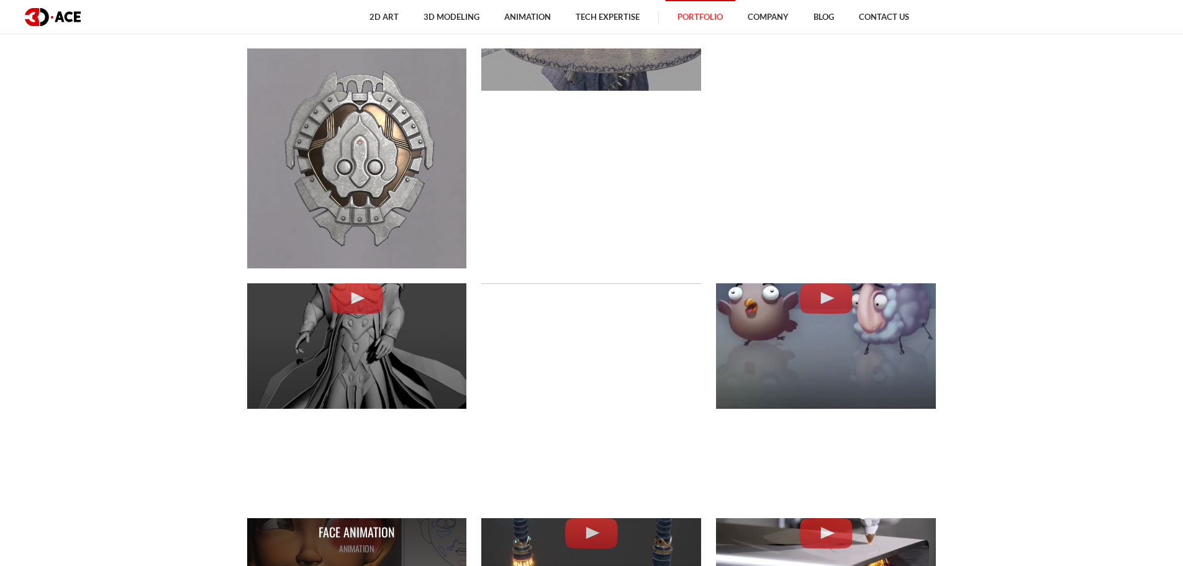
scroll to position [1697, 0]
